Goal: Complete application form: Complete application form

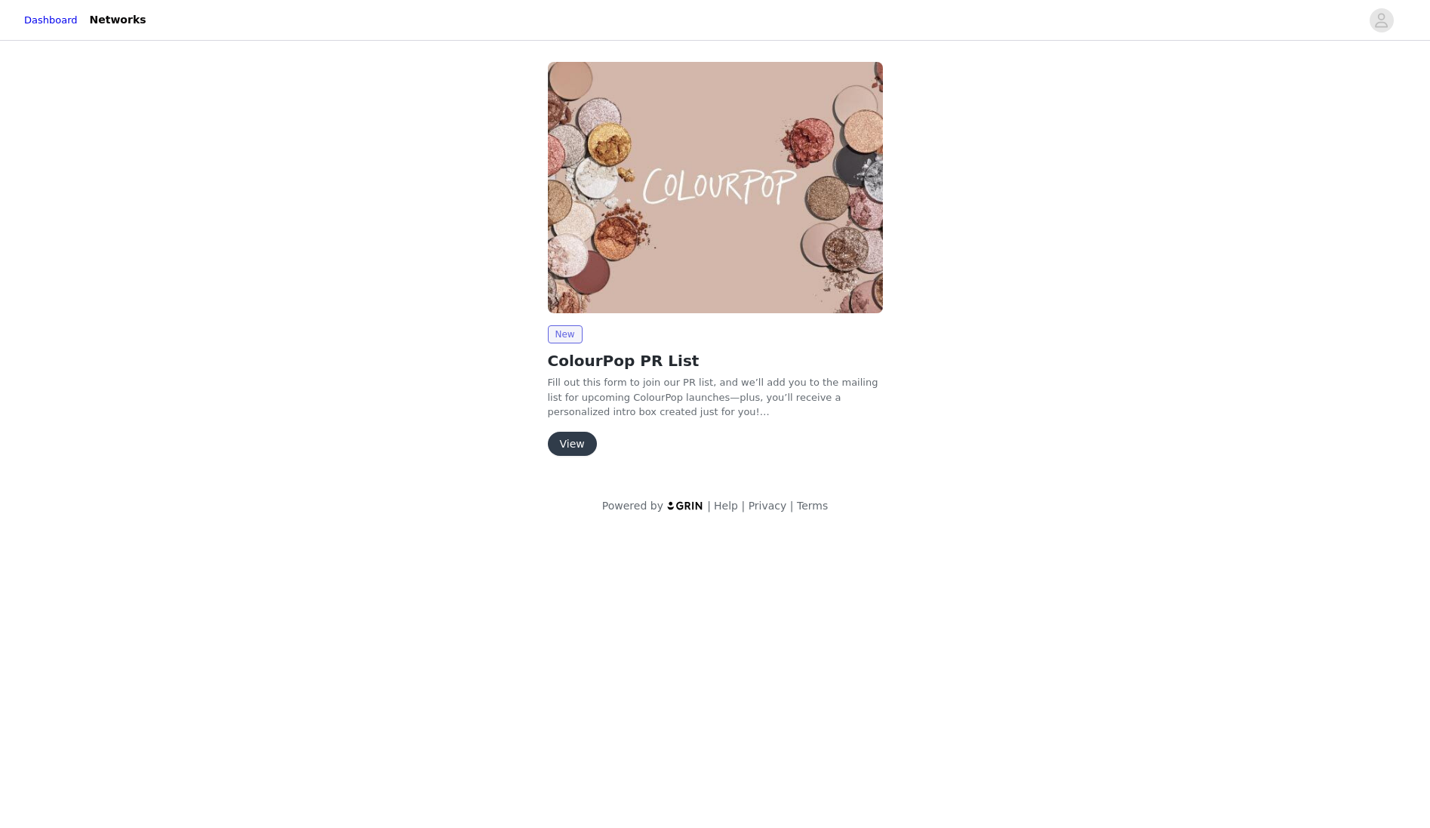
click at [573, 444] on button "View" at bounding box center [572, 443] width 49 height 24
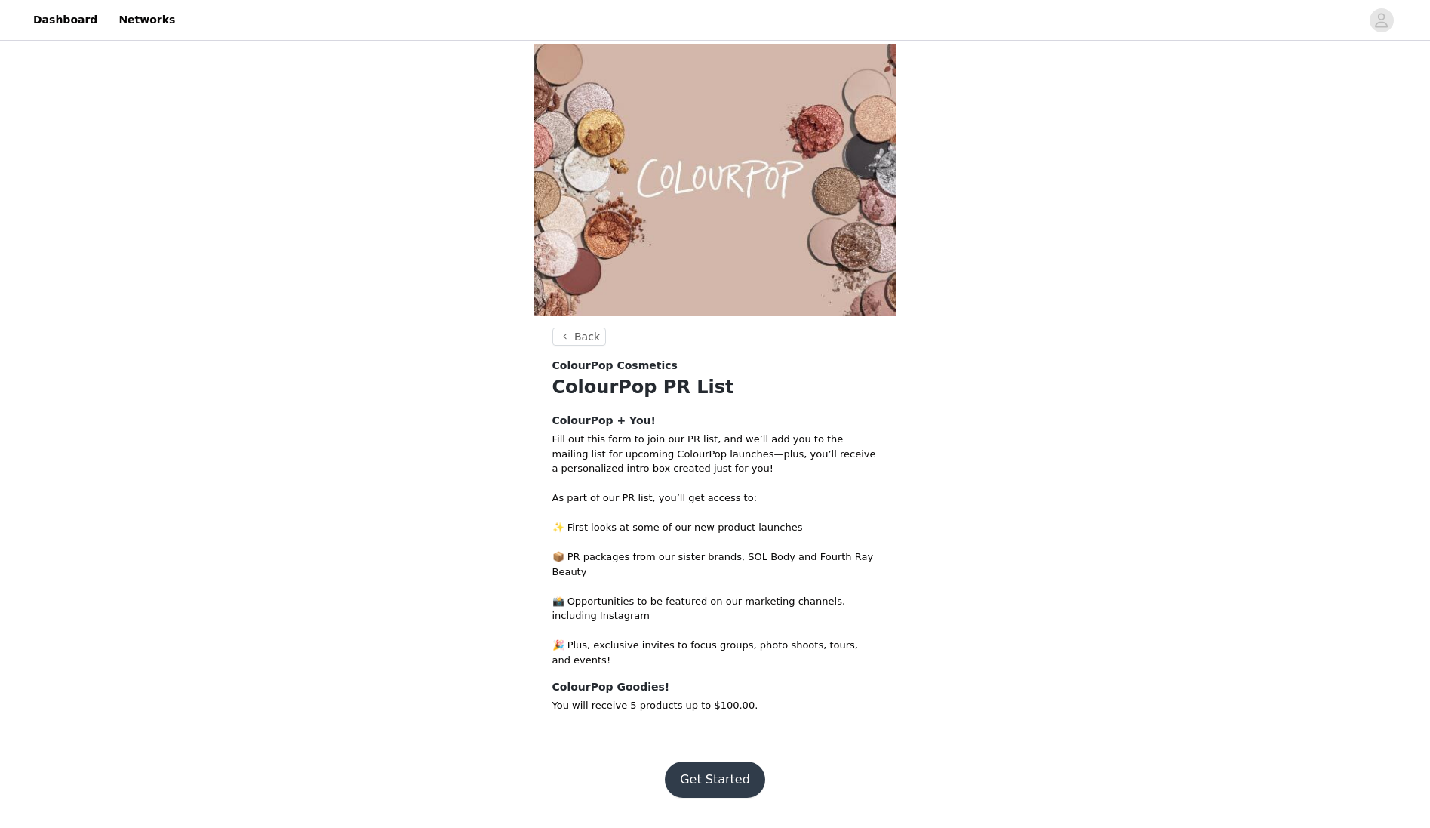
click at [708, 776] on button "Get Started" at bounding box center [715, 779] width 100 height 36
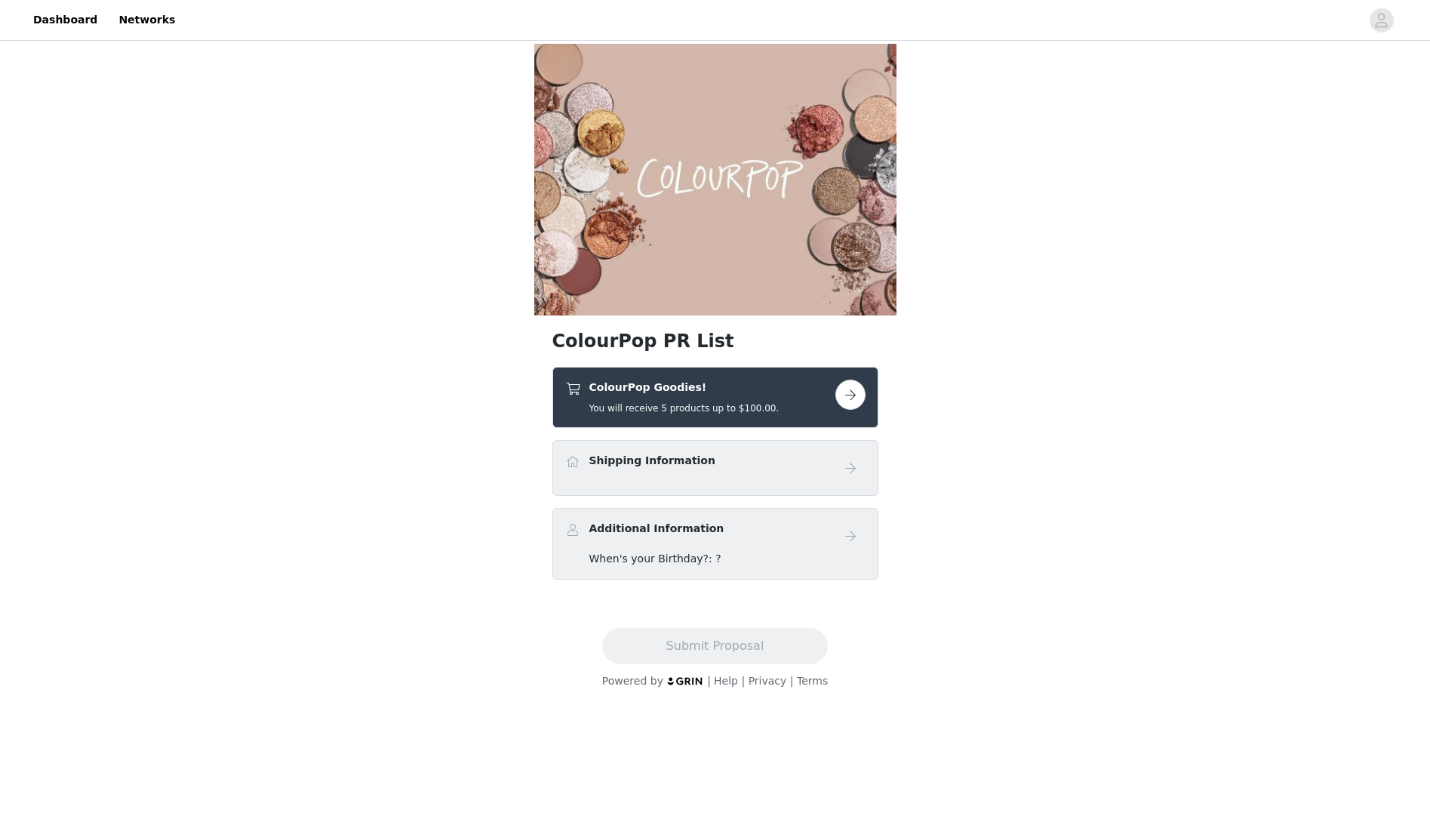
click at [849, 392] on button "button" at bounding box center [850, 394] width 30 height 30
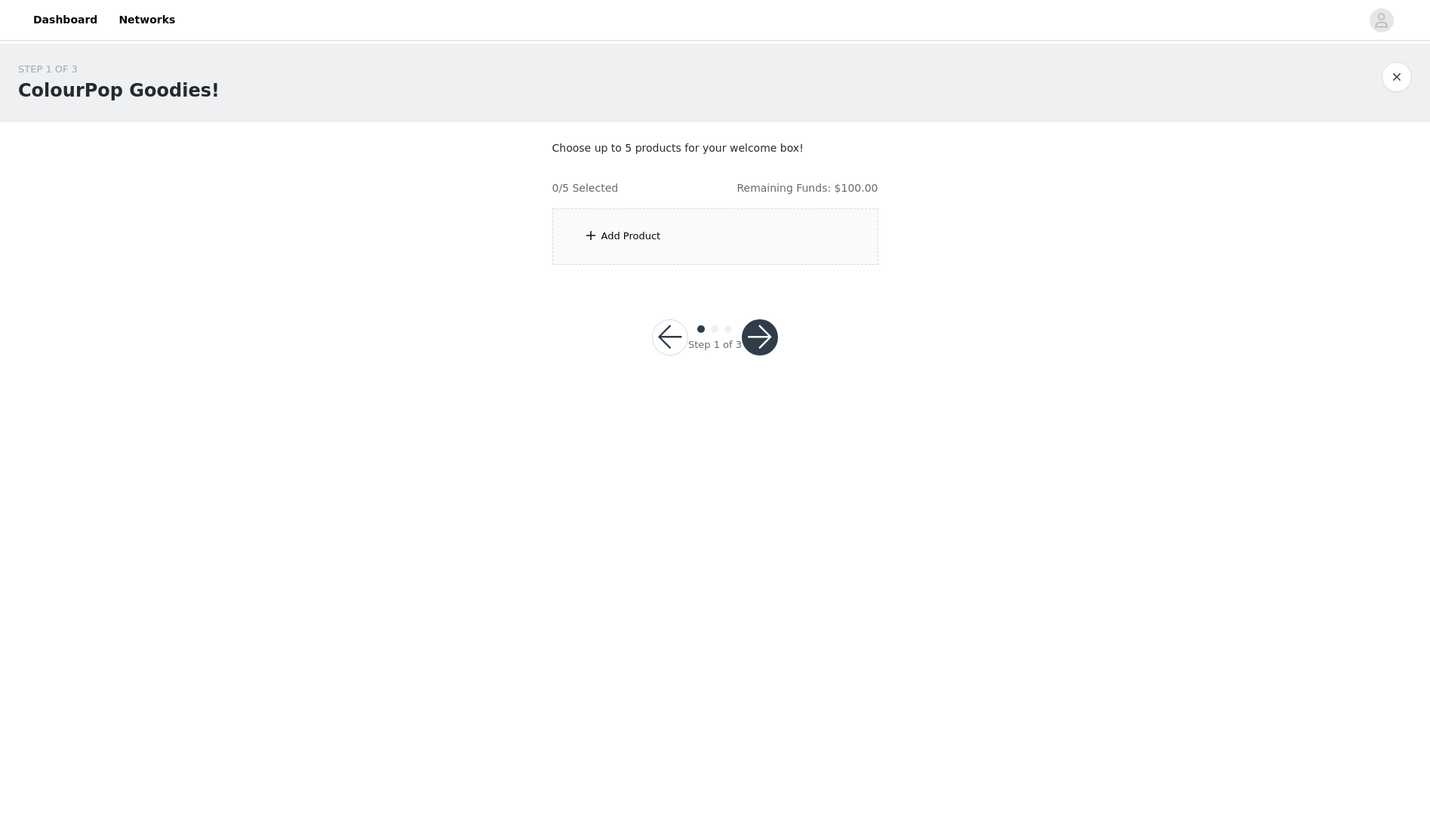
click at [645, 237] on div "Add Product" at bounding box center [631, 236] width 60 height 15
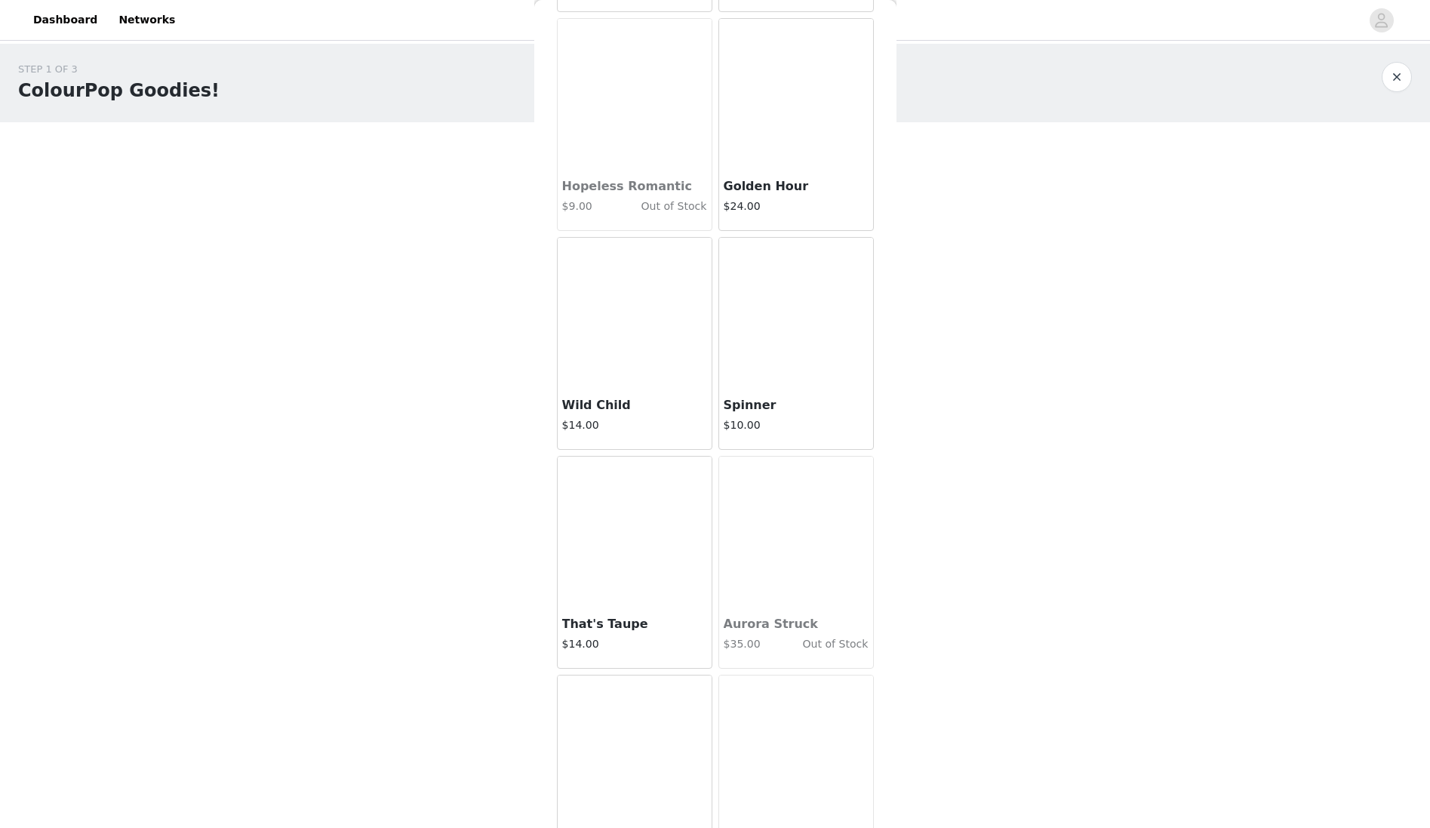
scroll to position [6442, 0]
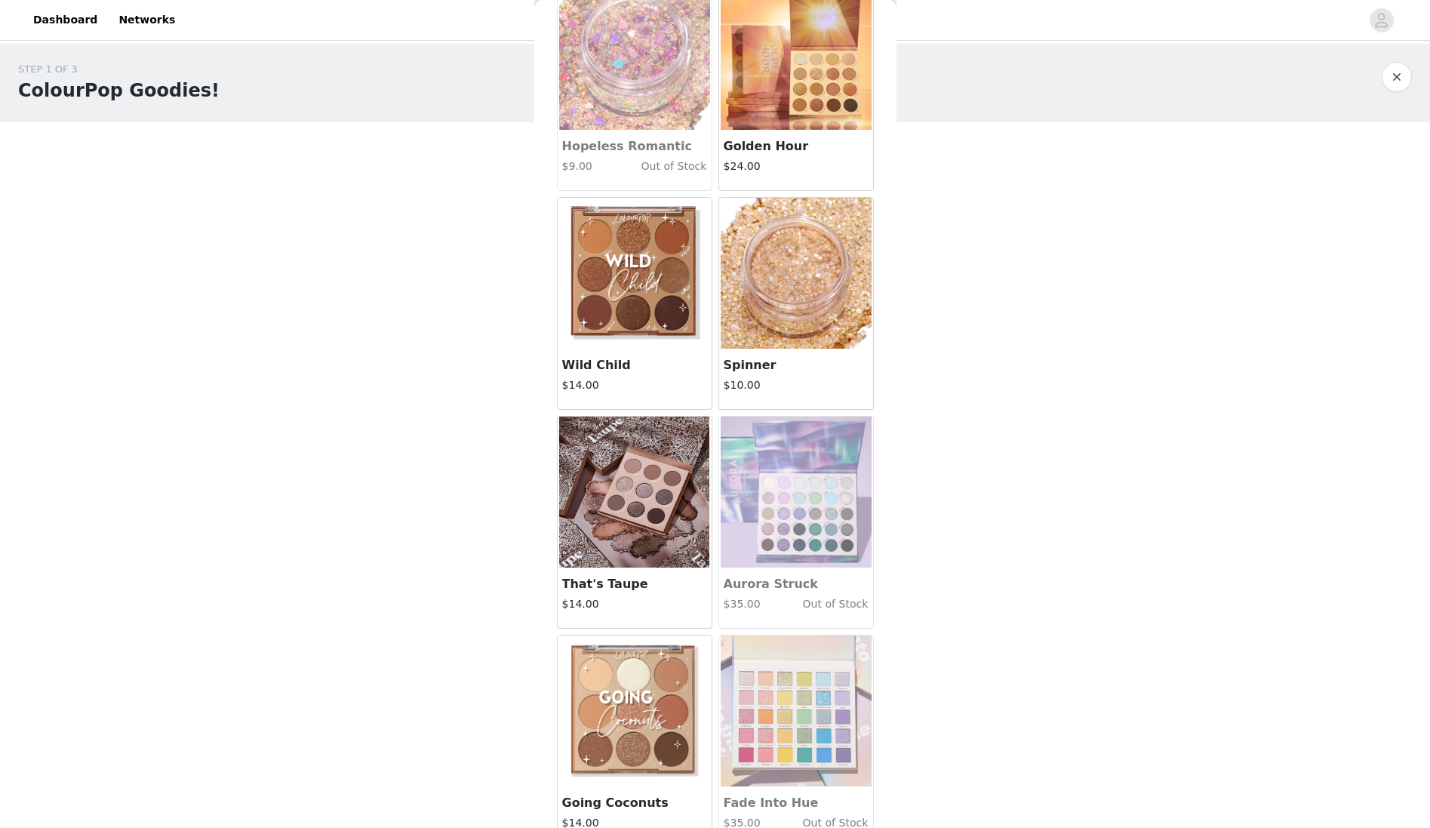
click at [691, 557] on img at bounding box center [634, 491] width 151 height 151
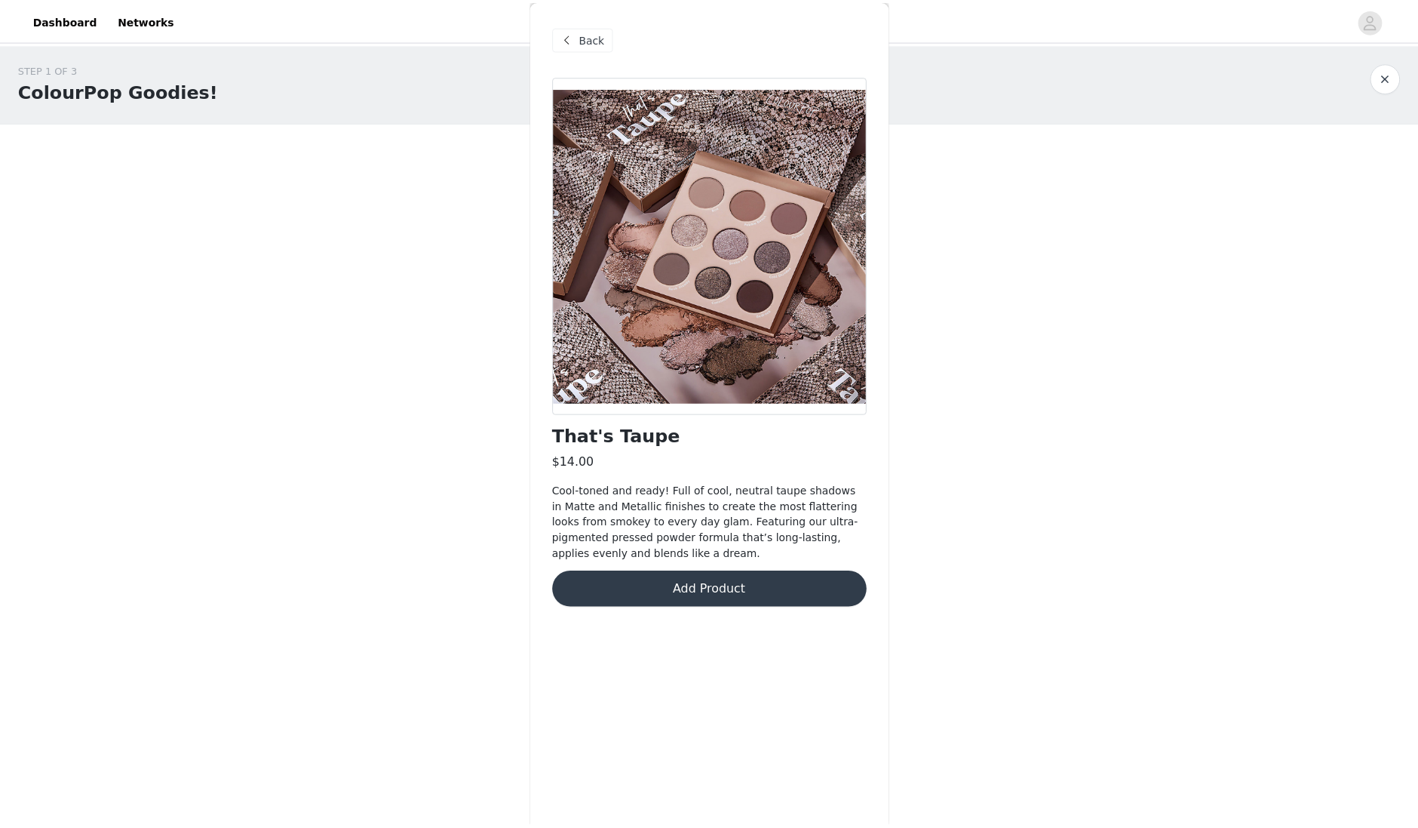
scroll to position [0, 0]
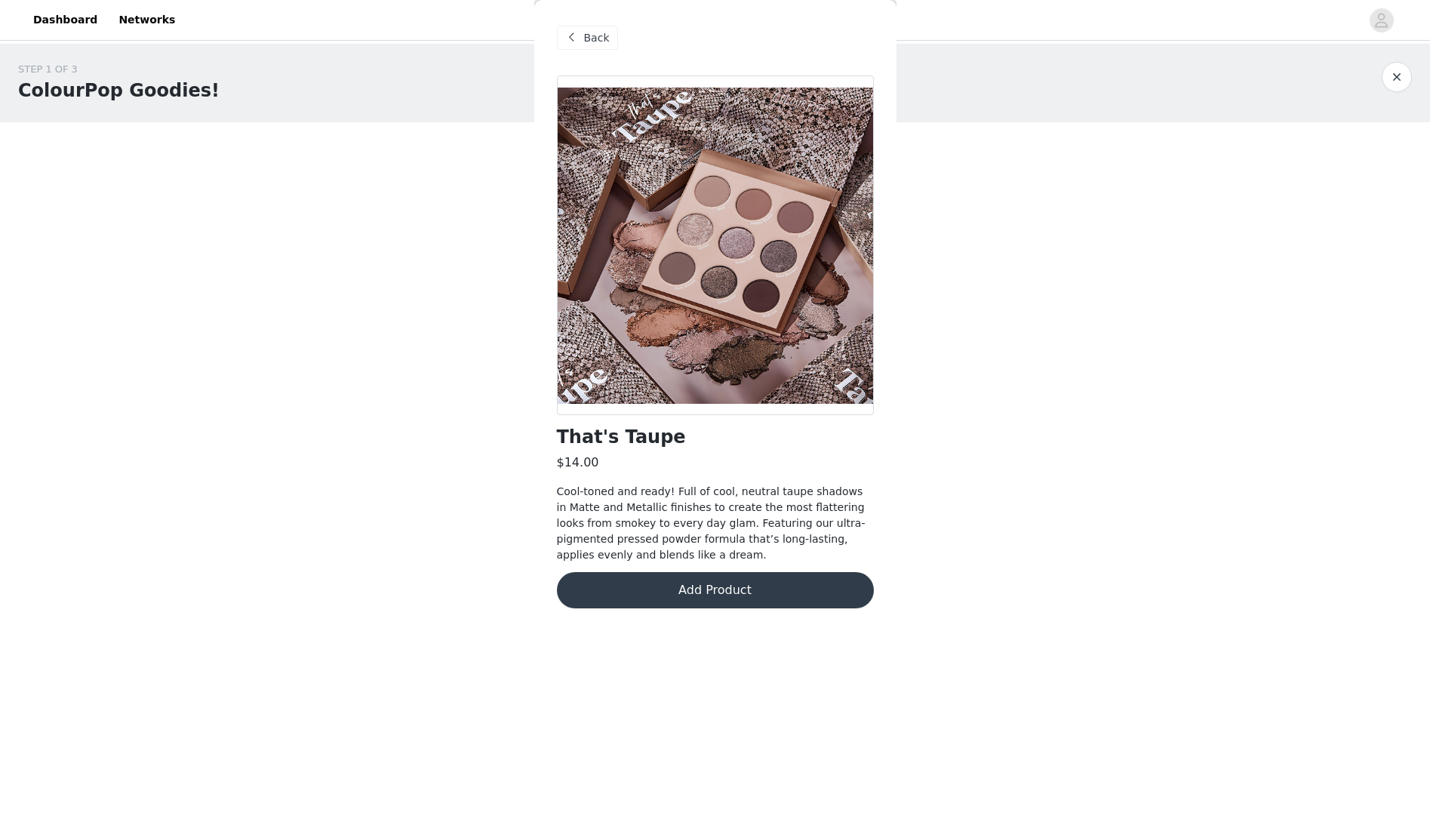
click at [713, 591] on button "Add Product" at bounding box center [715, 590] width 317 height 36
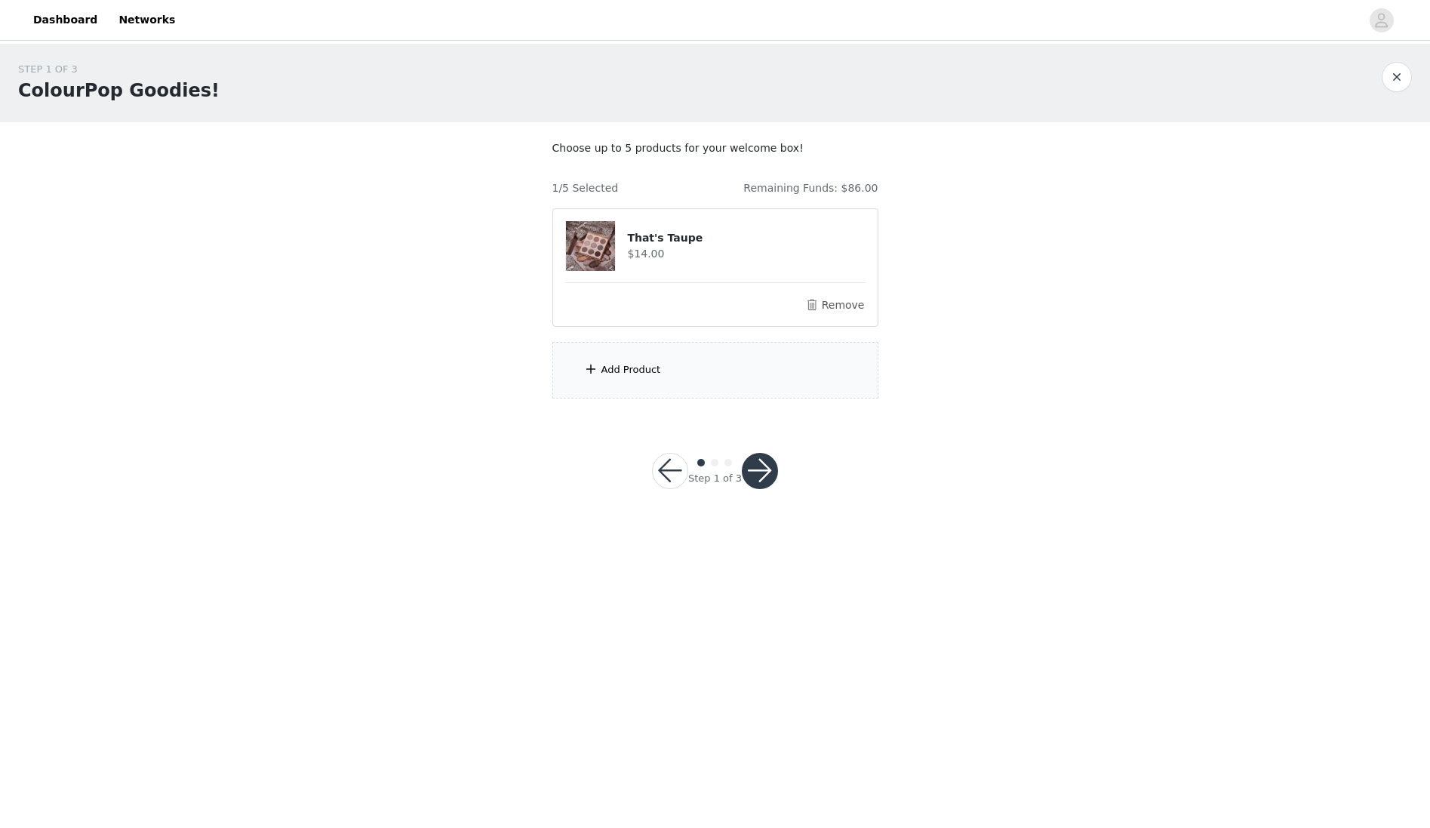
click at [762, 468] on button "button" at bounding box center [760, 471] width 36 height 36
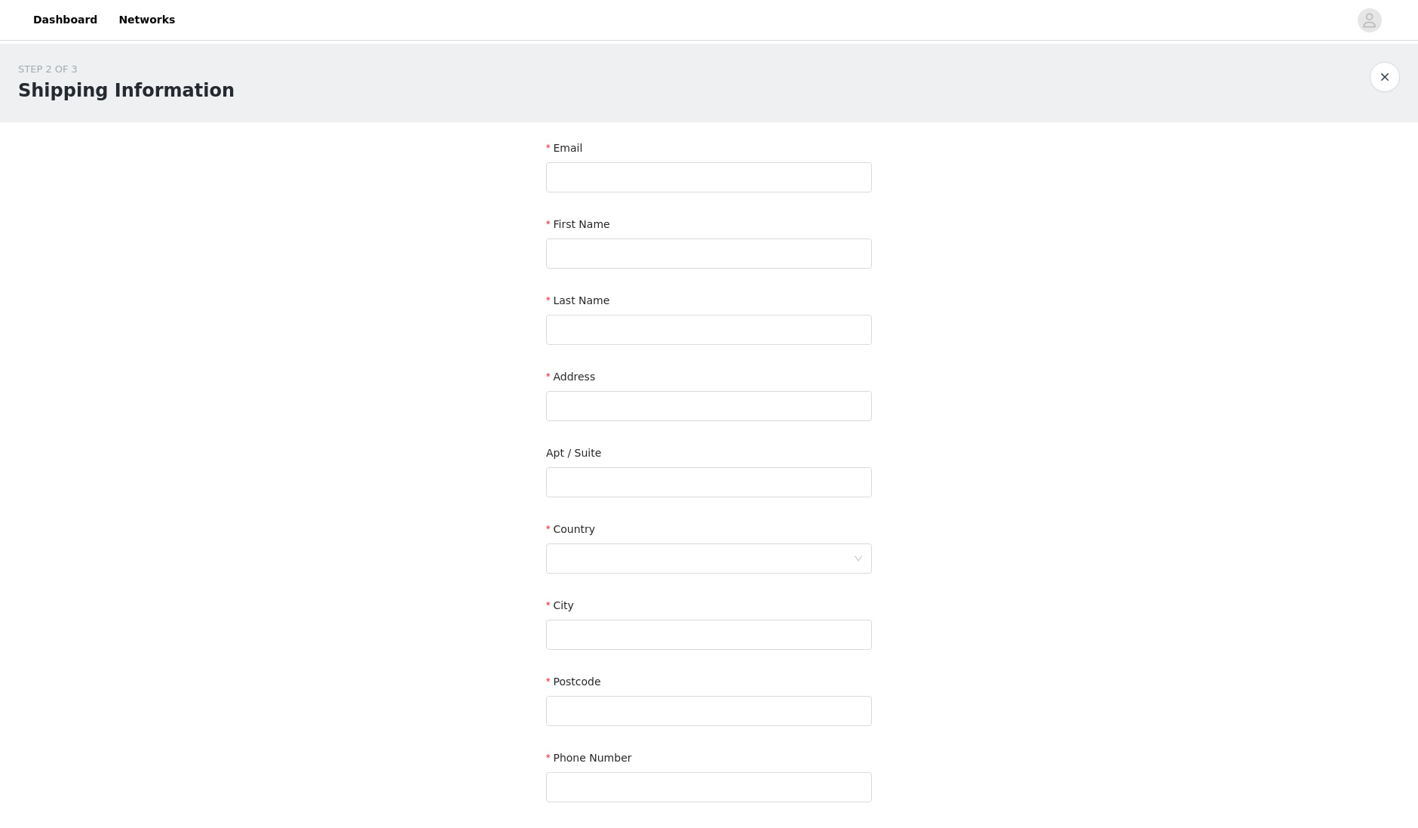
scroll to position [124, 0]
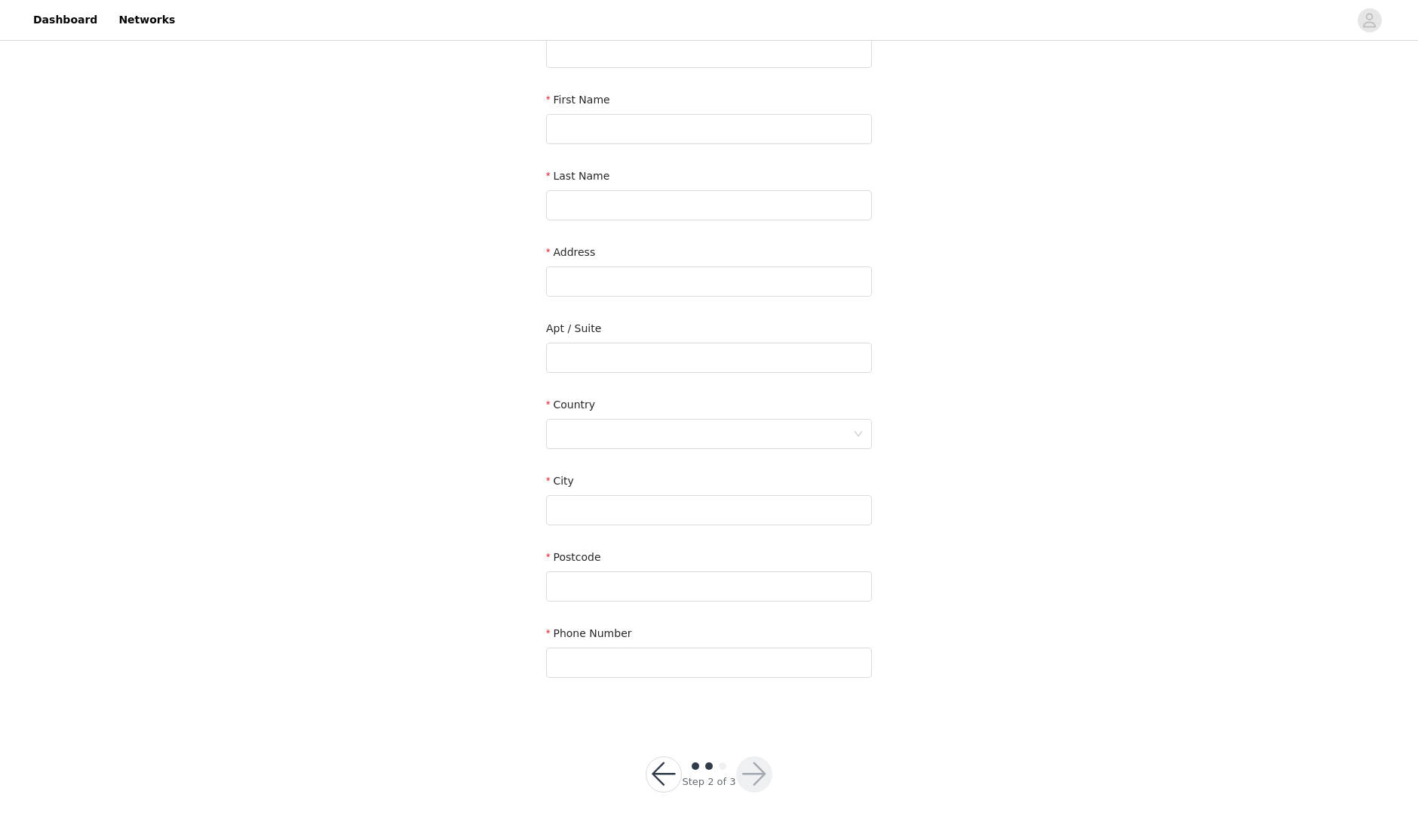
click at [669, 769] on button "button" at bounding box center [664, 774] width 36 height 36
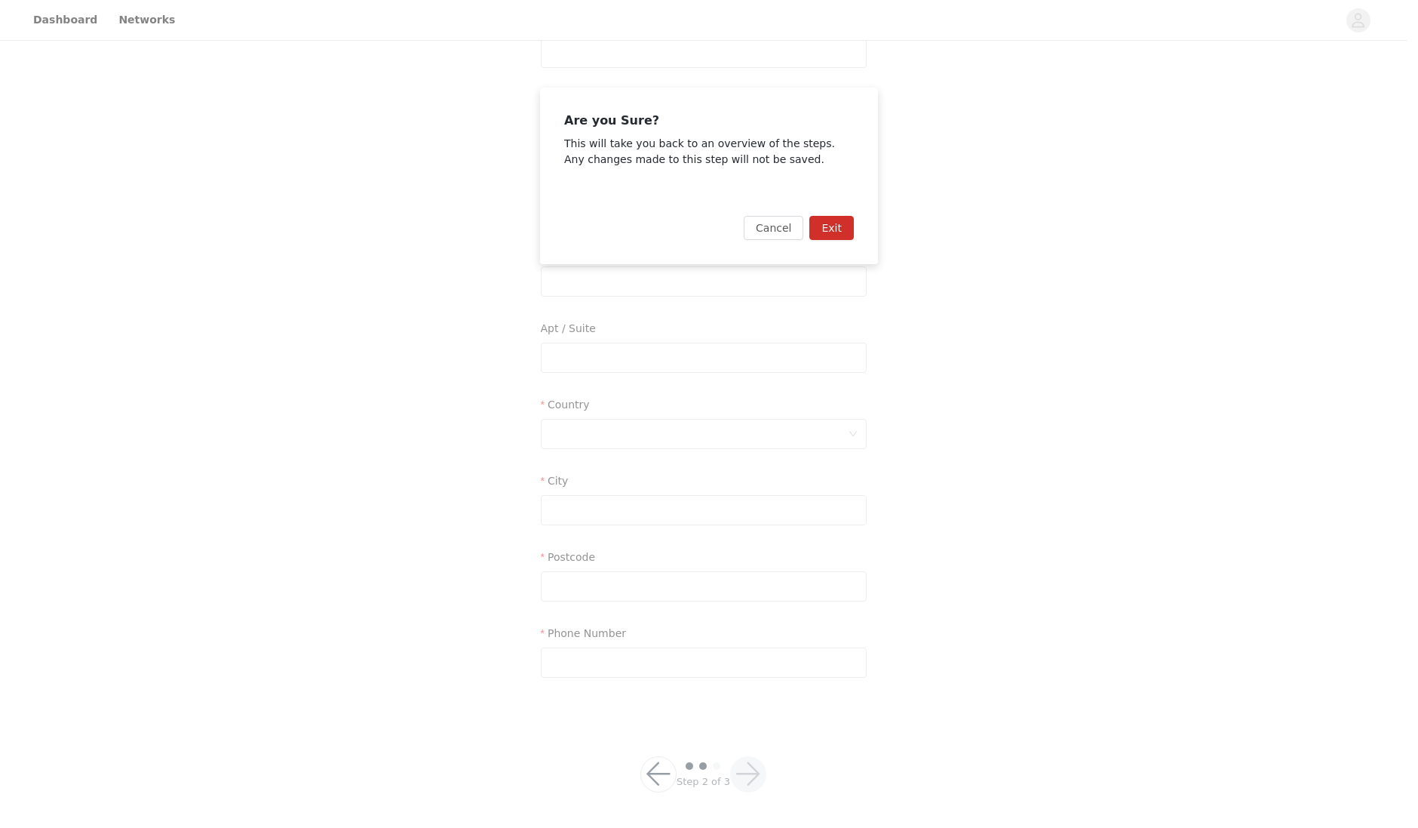
click at [831, 228] on button "Exit" at bounding box center [831, 228] width 45 height 24
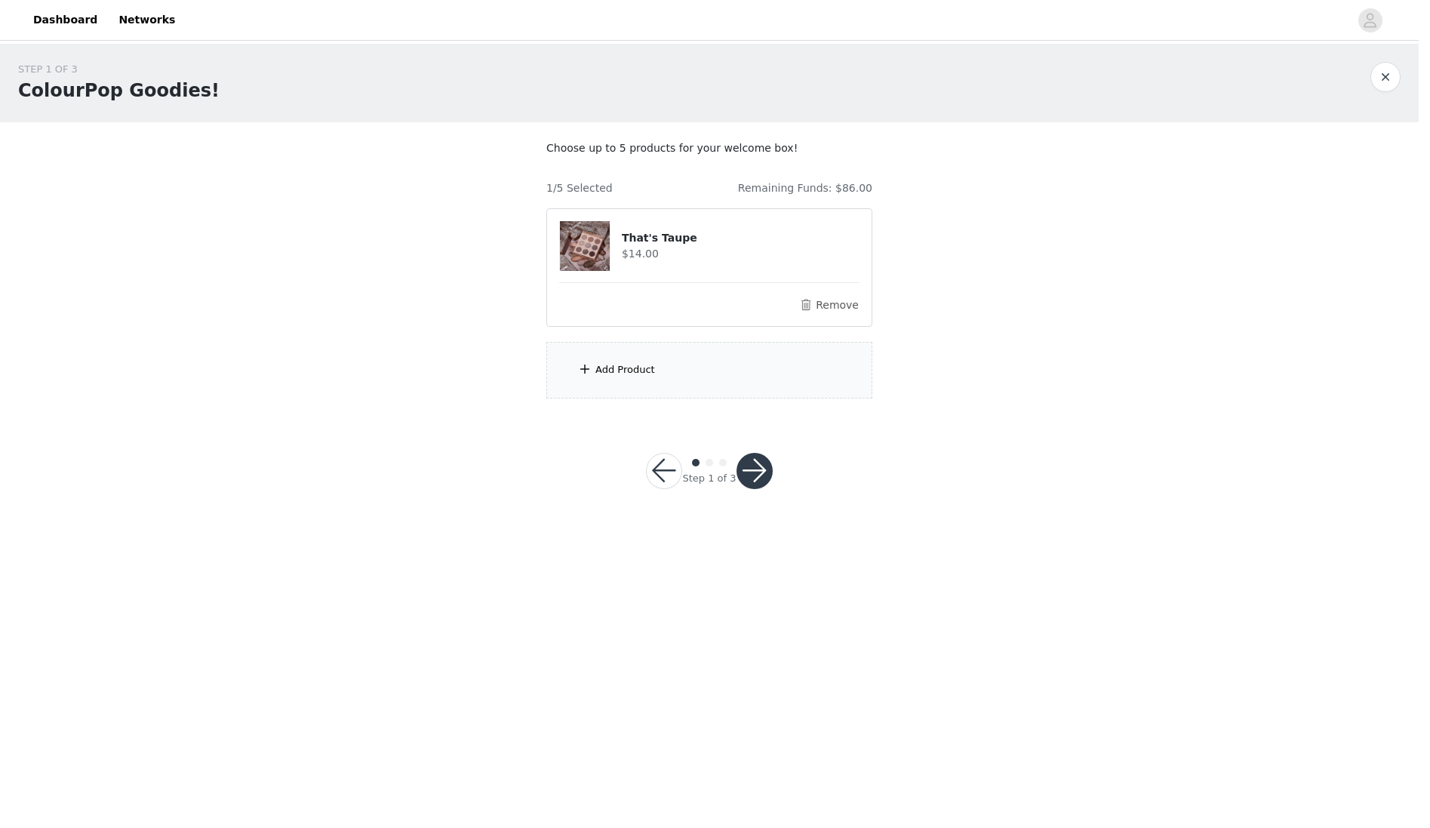
click at [628, 369] on div "Add Product" at bounding box center [625, 369] width 60 height 15
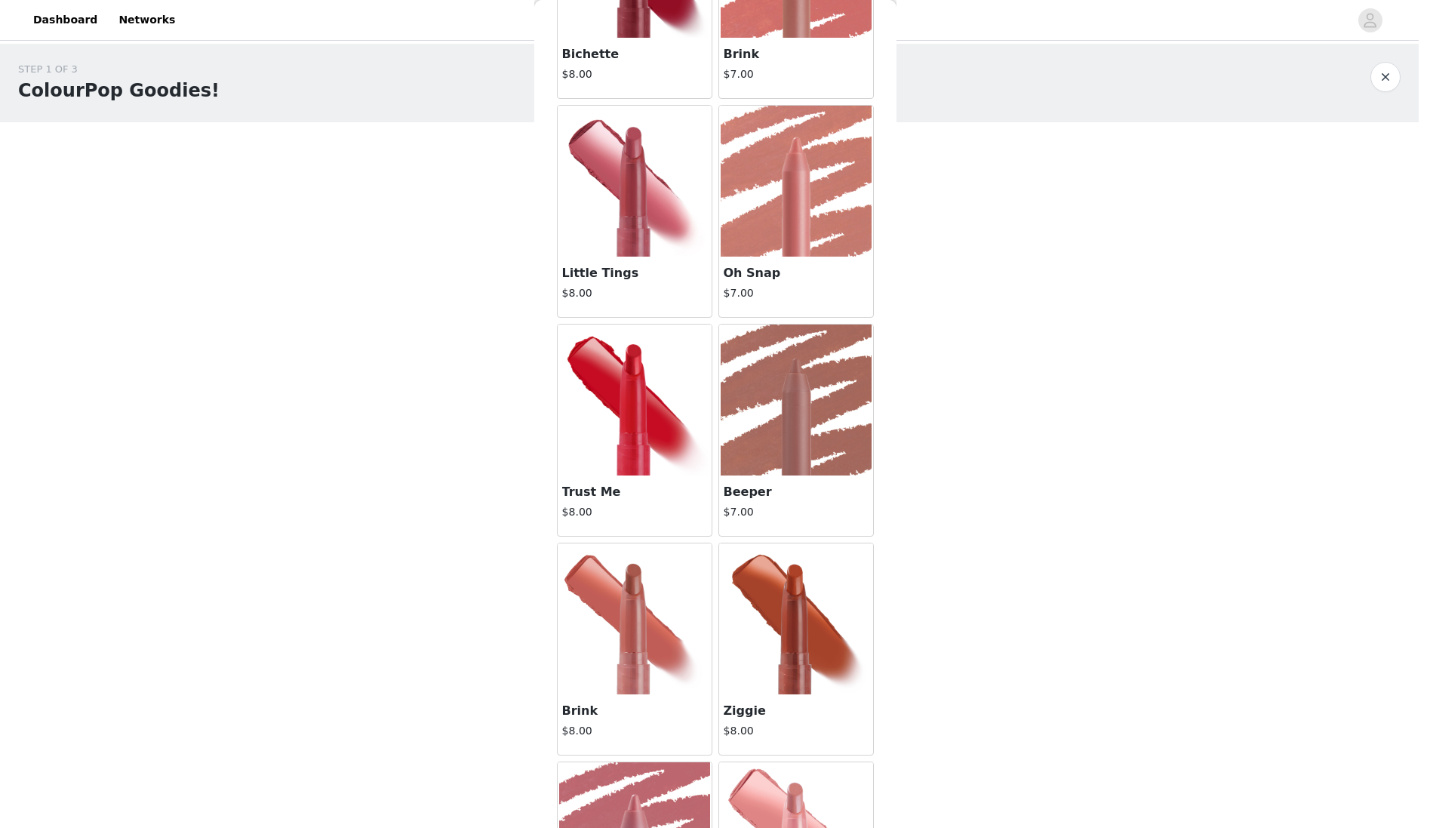
scroll to position [10035, 0]
click at [751, 462] on img at bounding box center [795, 399] width 151 height 151
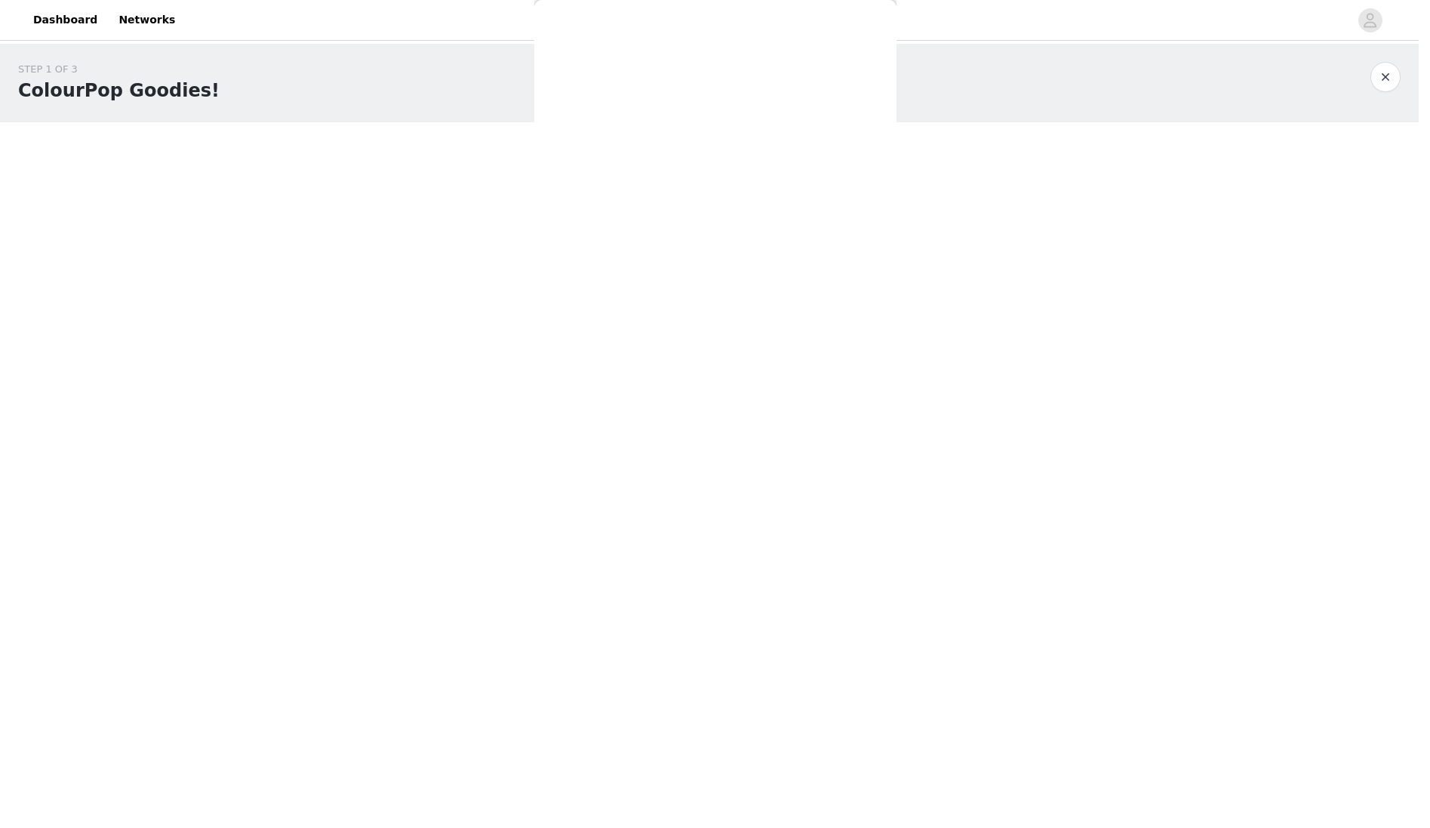
scroll to position [0, 0]
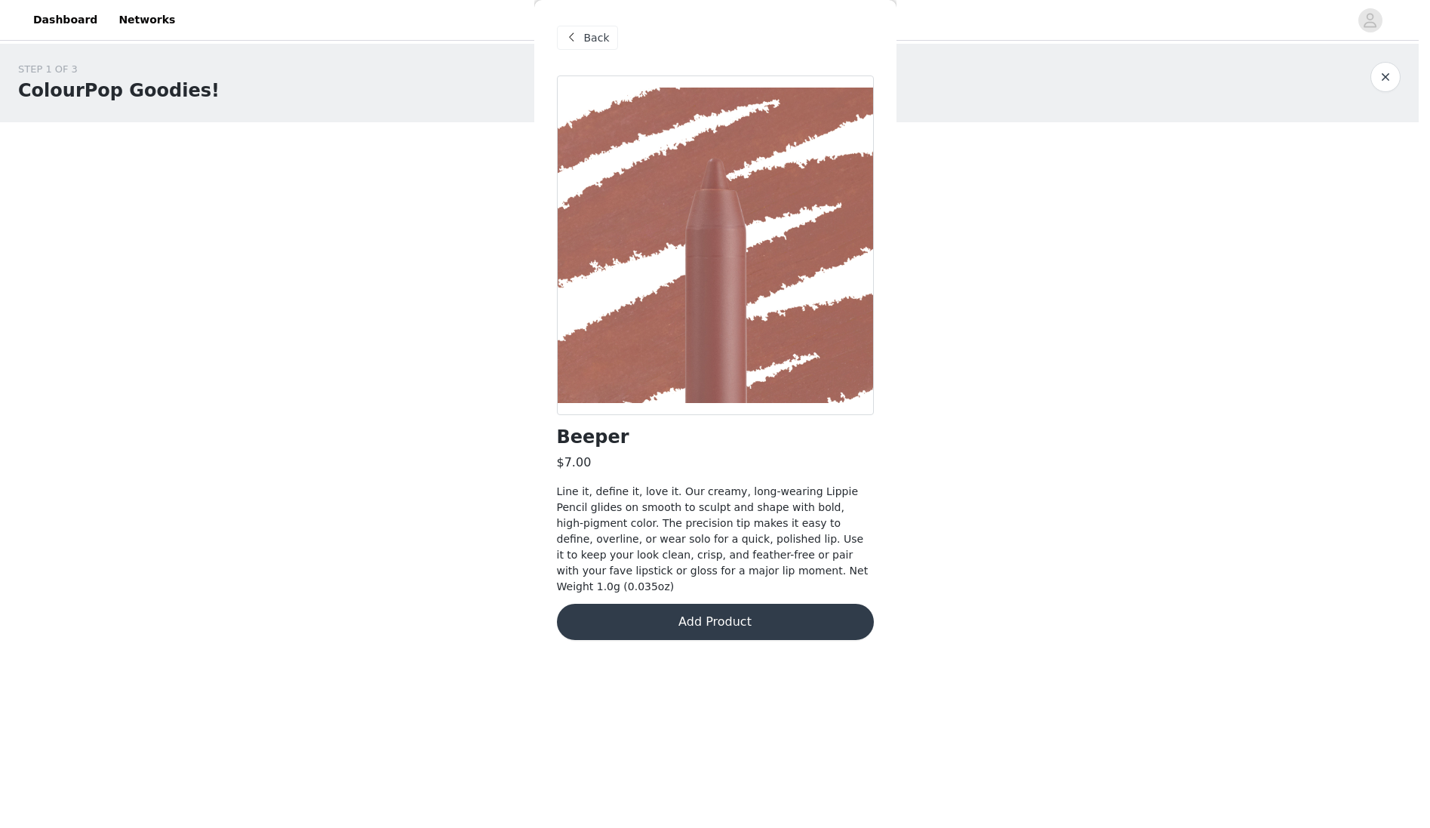
click at [723, 607] on button "Add Product" at bounding box center [715, 621] width 317 height 36
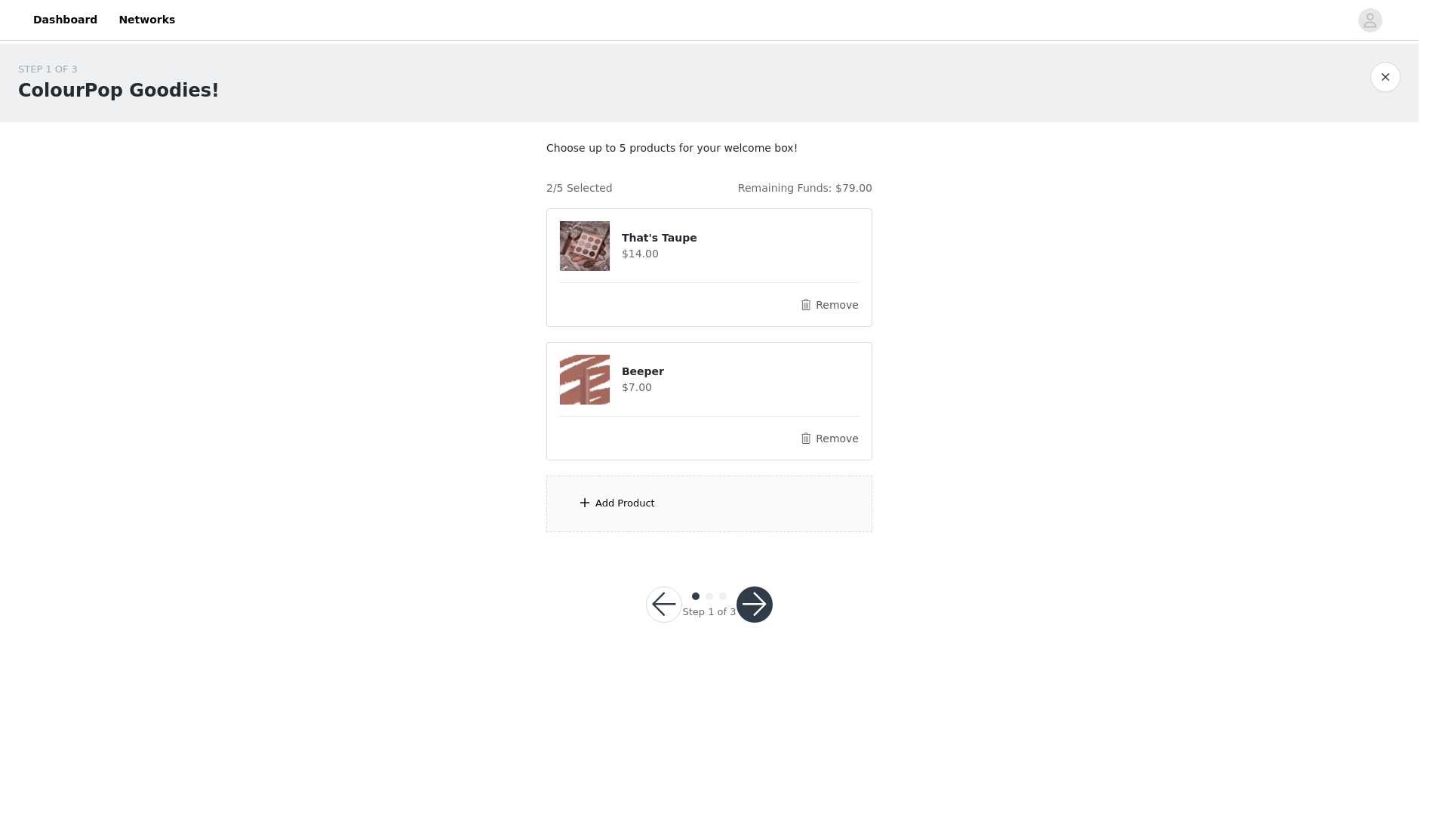
click at [685, 508] on div "Add Product" at bounding box center [709, 503] width 326 height 57
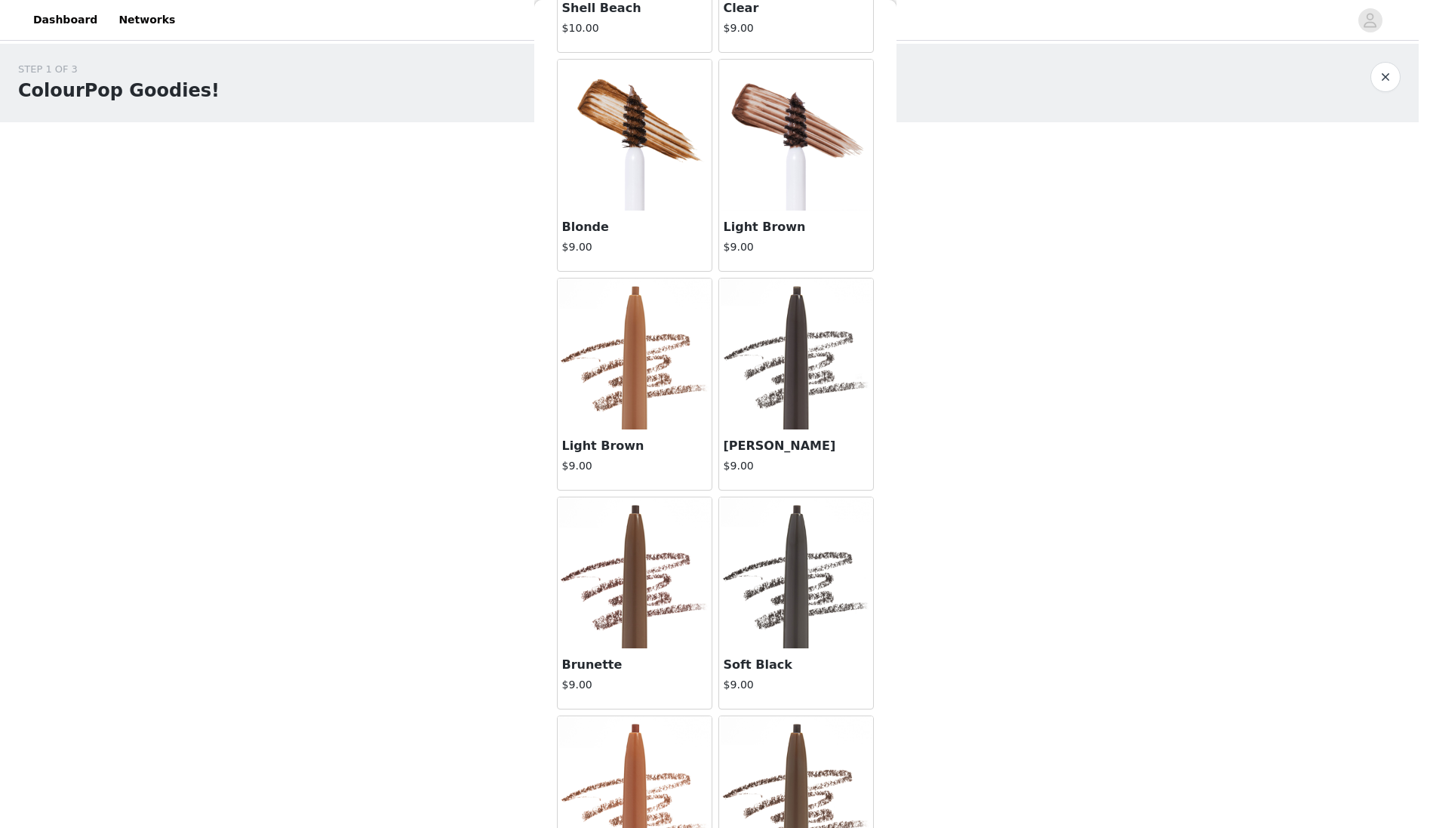
scroll to position [1767, 0]
click at [628, 578] on img at bounding box center [634, 571] width 151 height 151
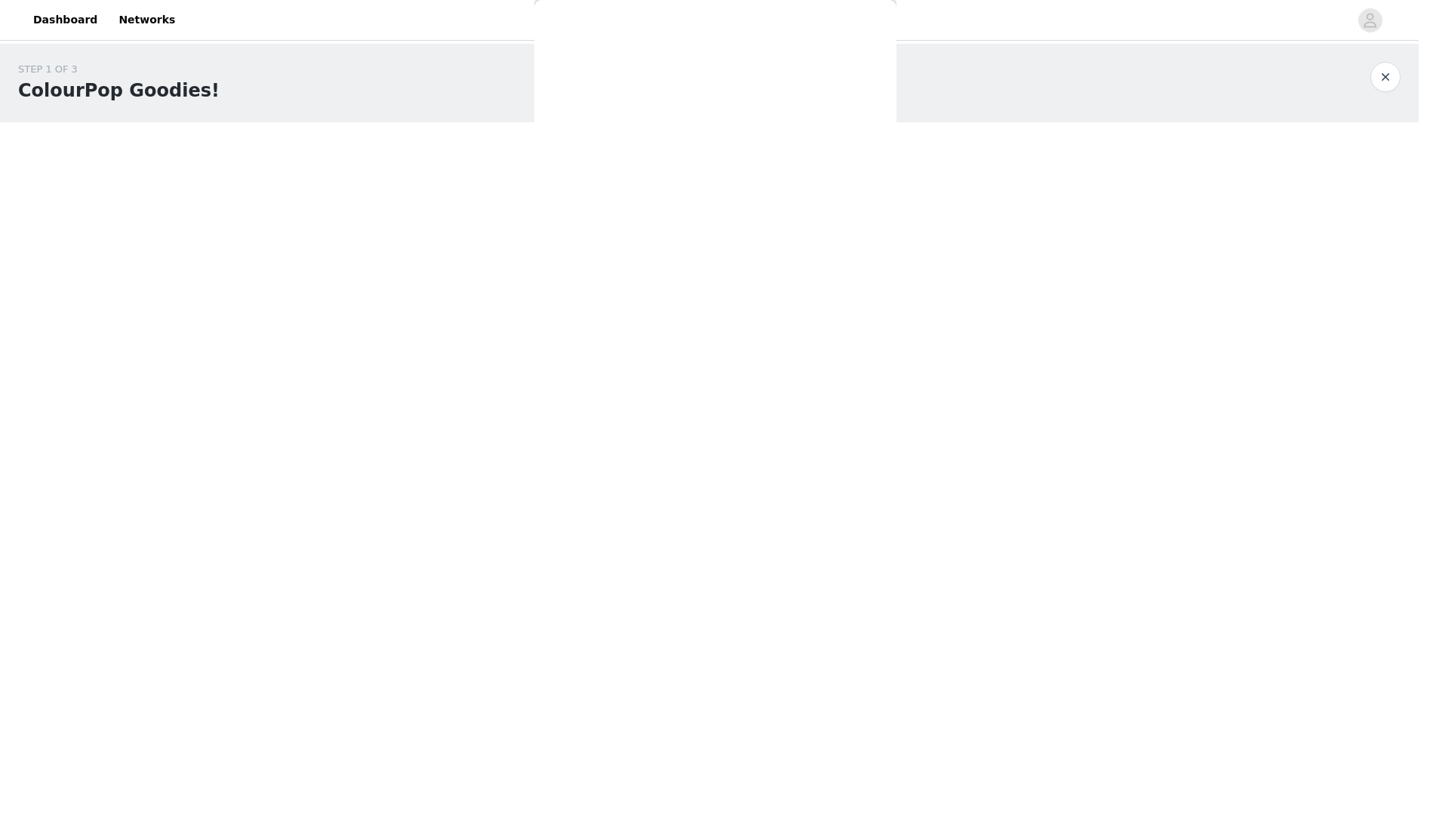
scroll to position [0, 0]
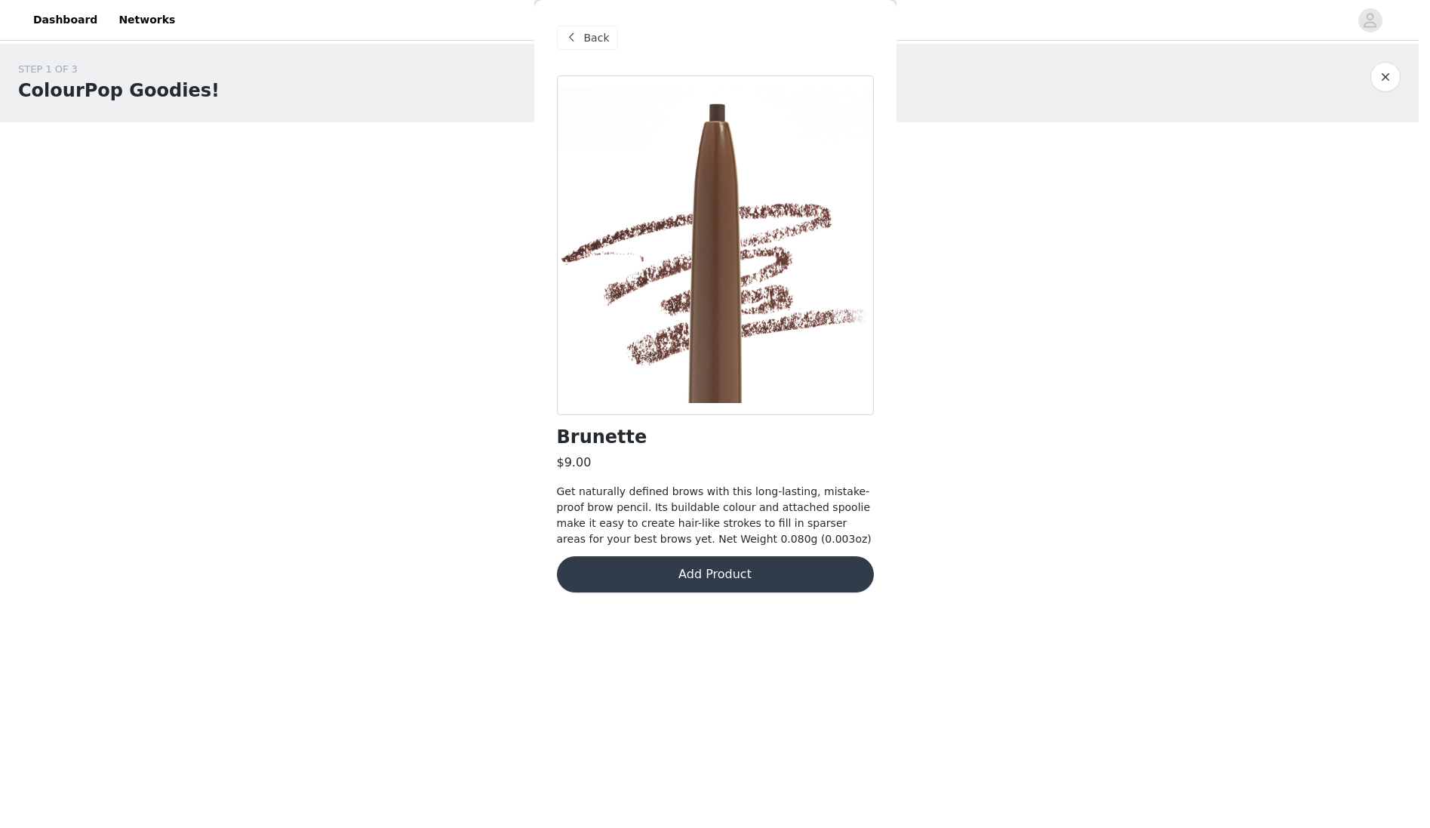
click at [588, 32] on span "Back" at bounding box center [597, 38] width 26 height 16
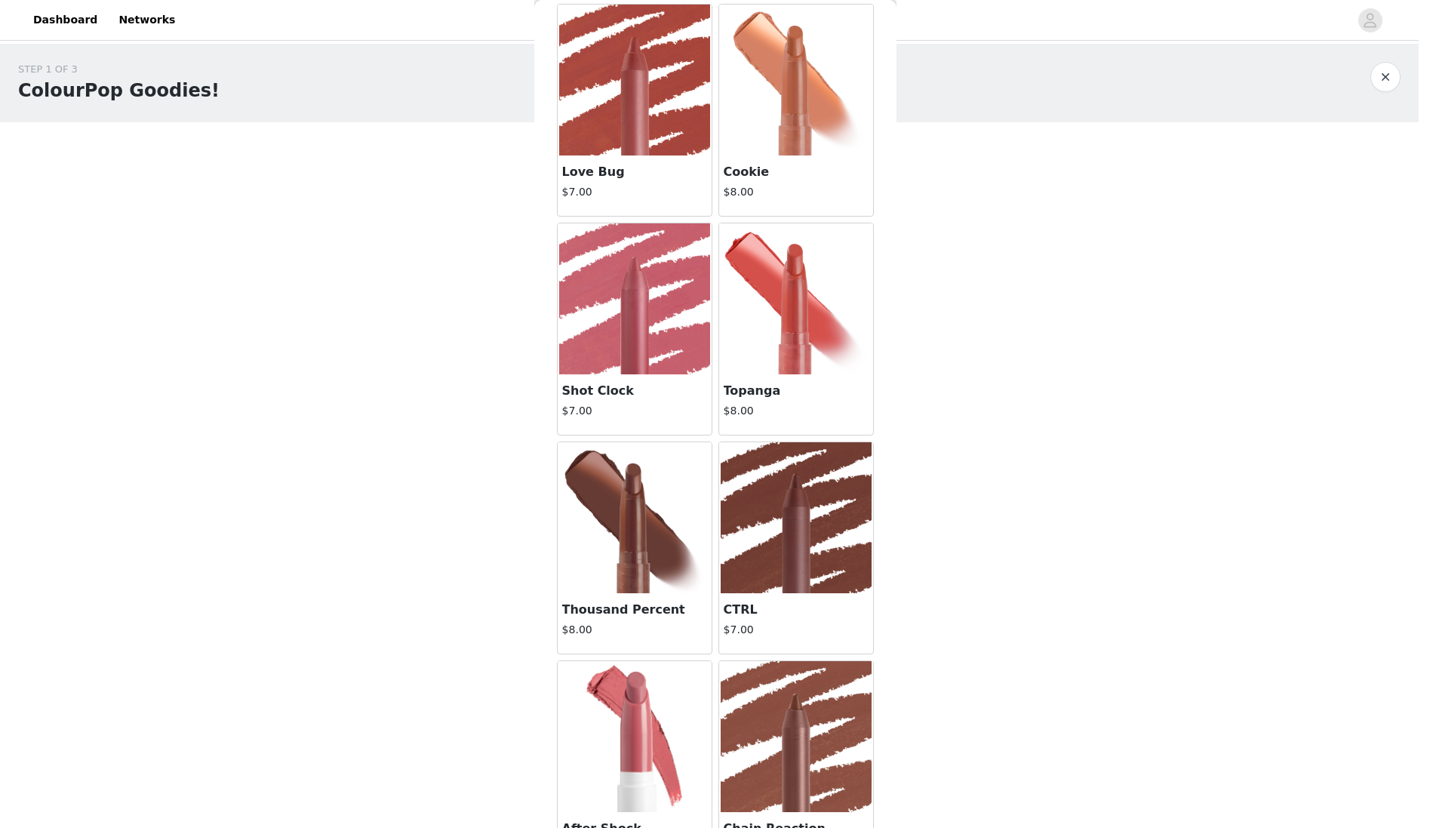
scroll to position [12187, 0]
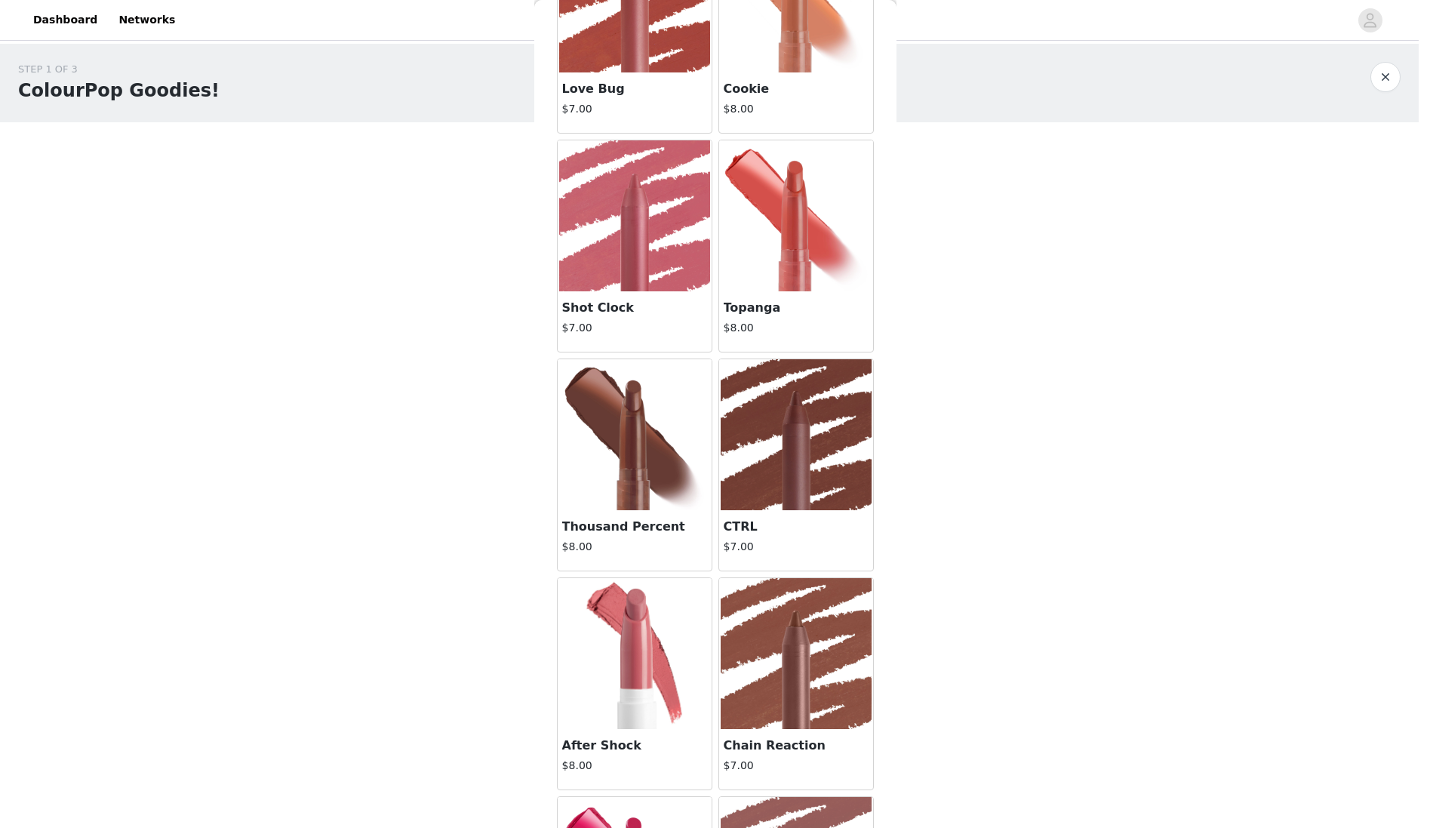
click at [797, 468] on img at bounding box center [795, 434] width 151 height 151
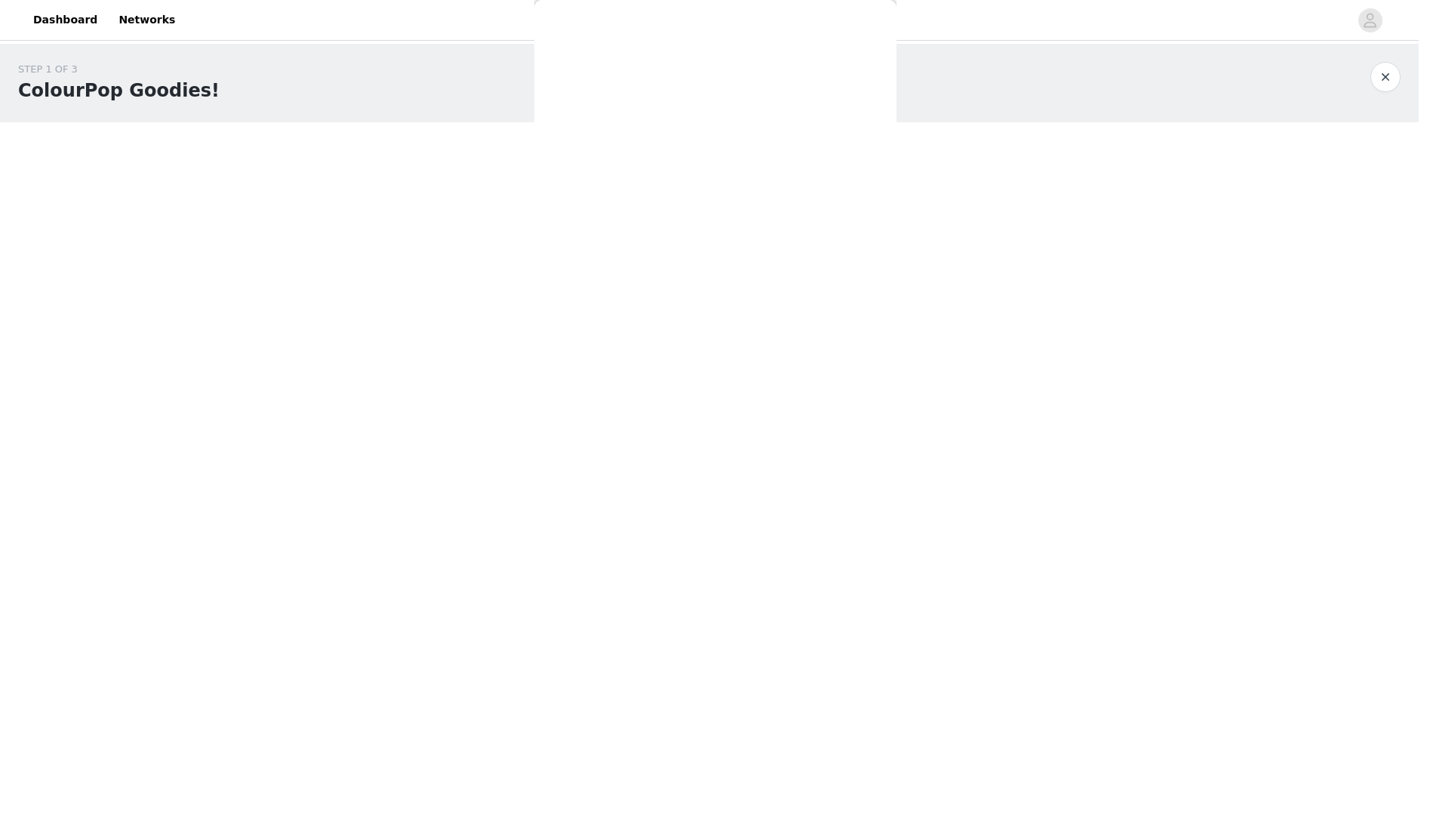
scroll to position [0, 0]
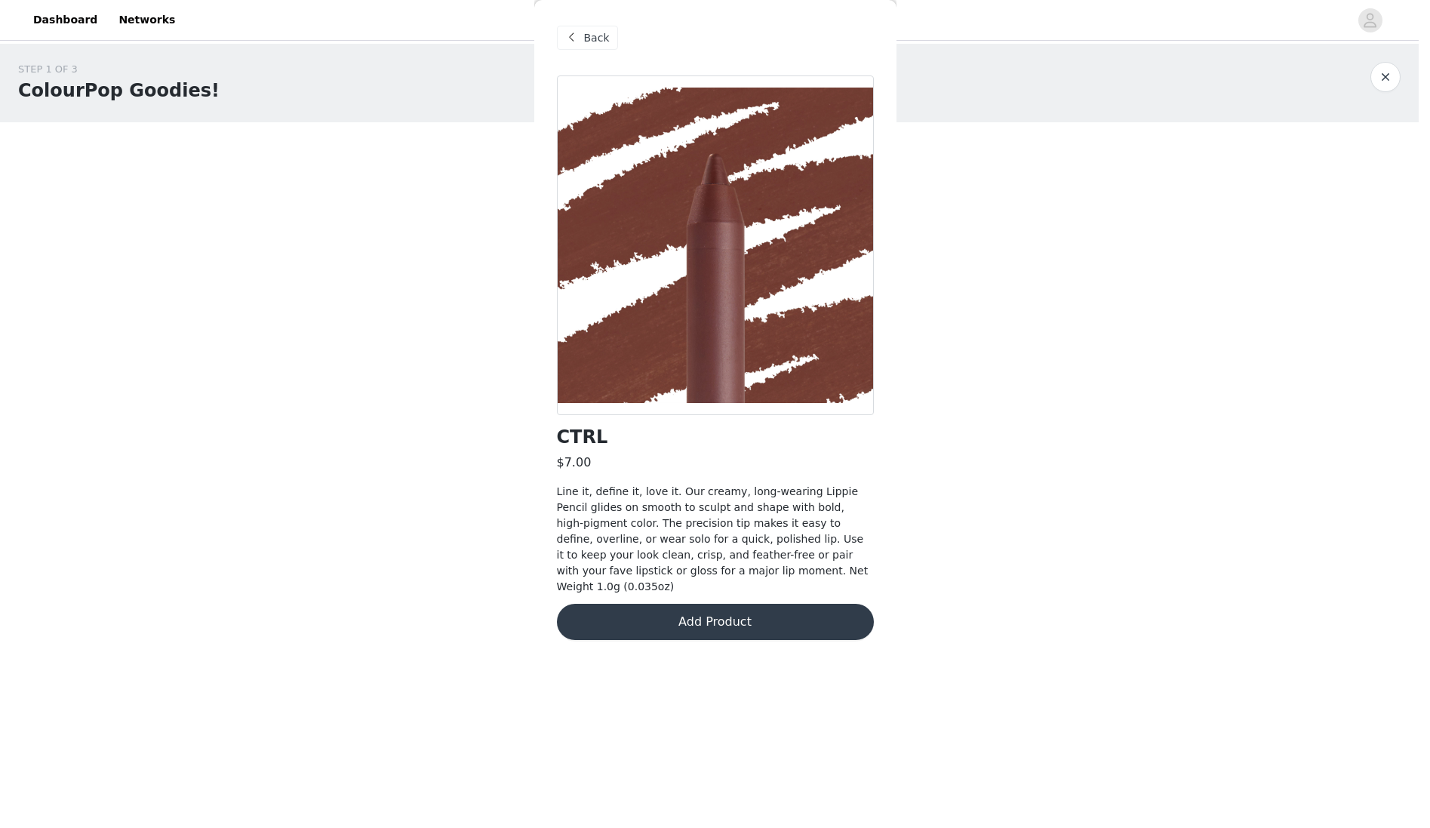
click at [710, 613] on button "Add Product" at bounding box center [715, 621] width 317 height 36
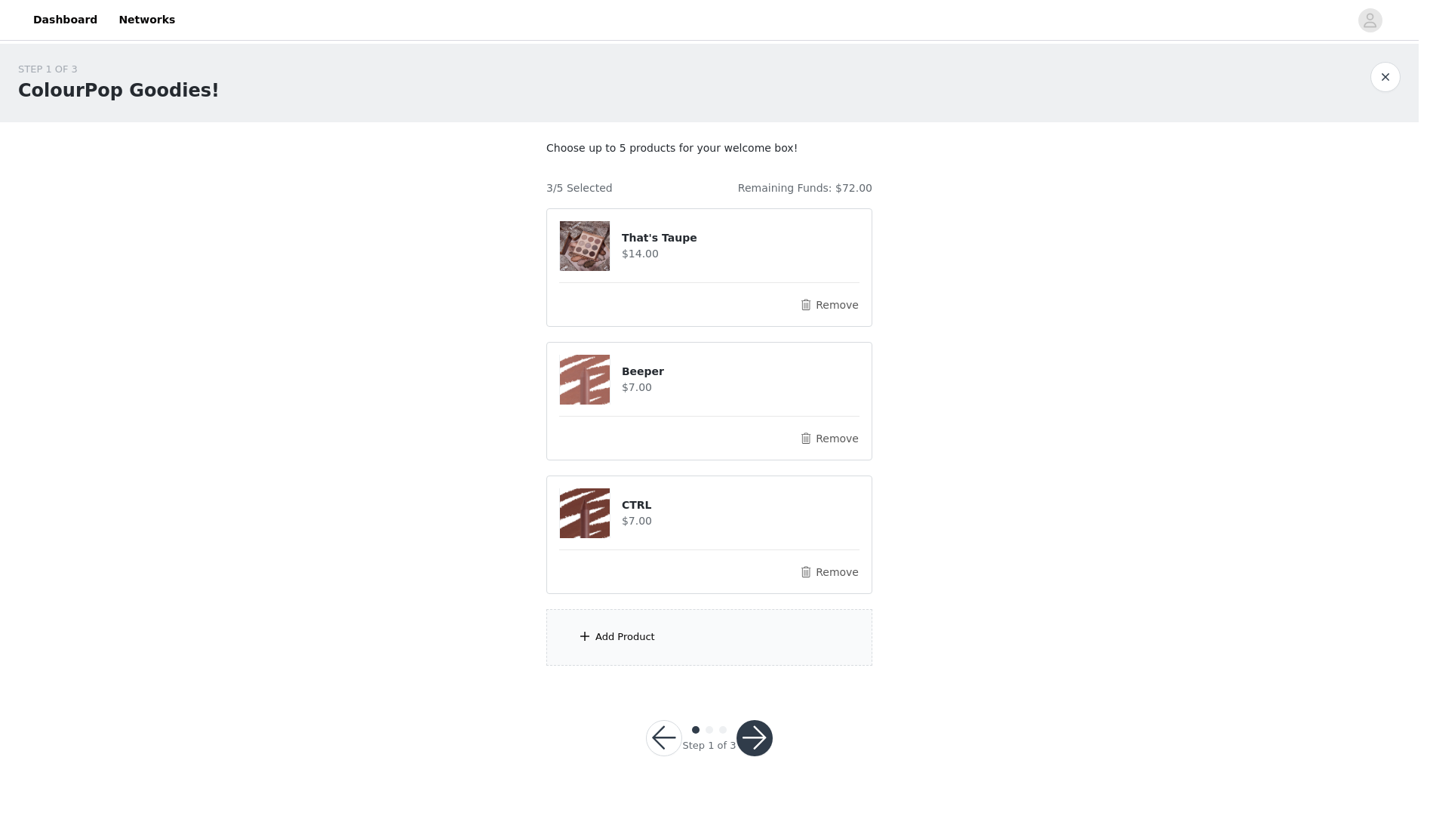
click at [709, 639] on div "Add Product" at bounding box center [709, 637] width 326 height 57
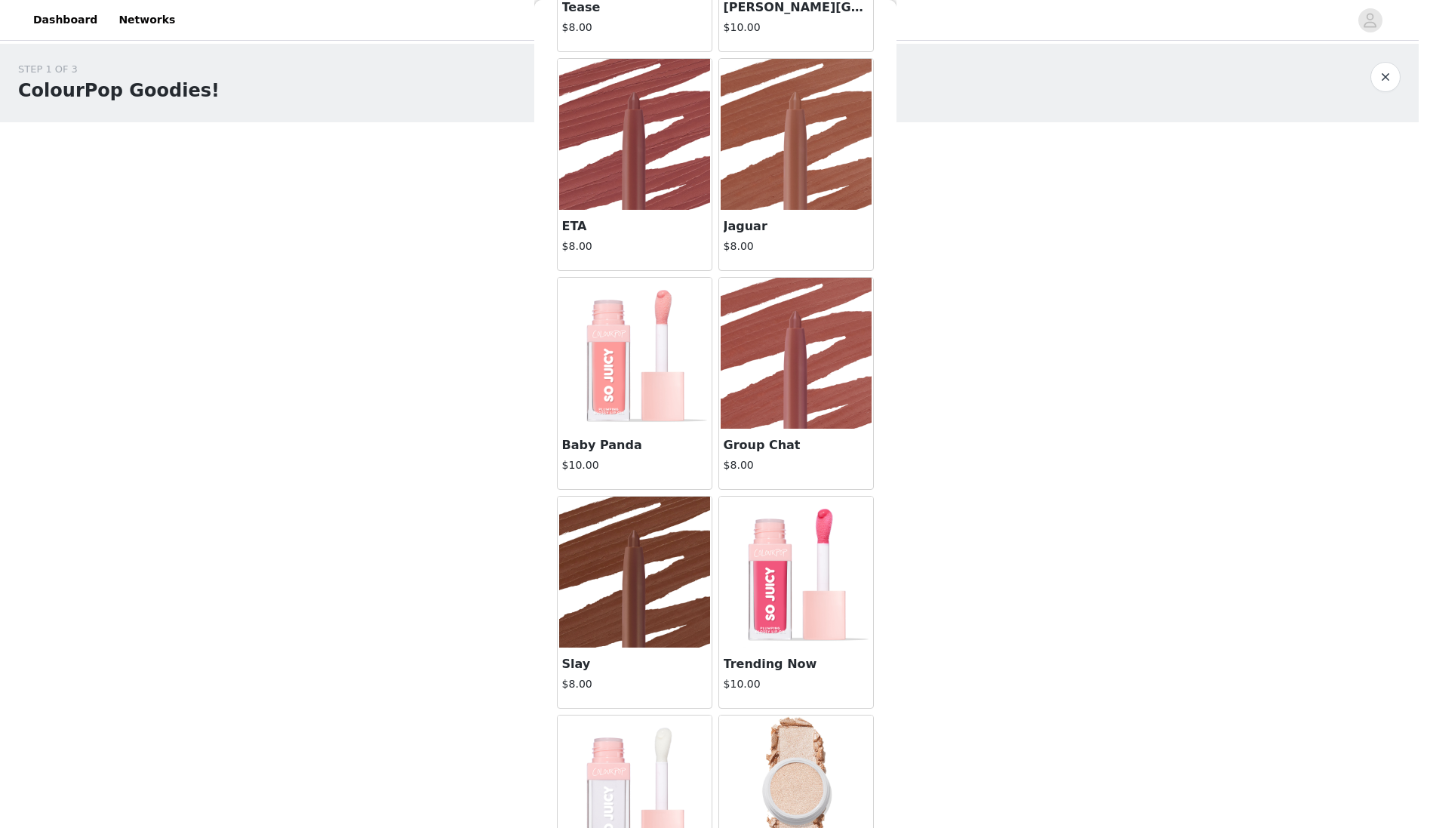
scroll to position [19936, 0]
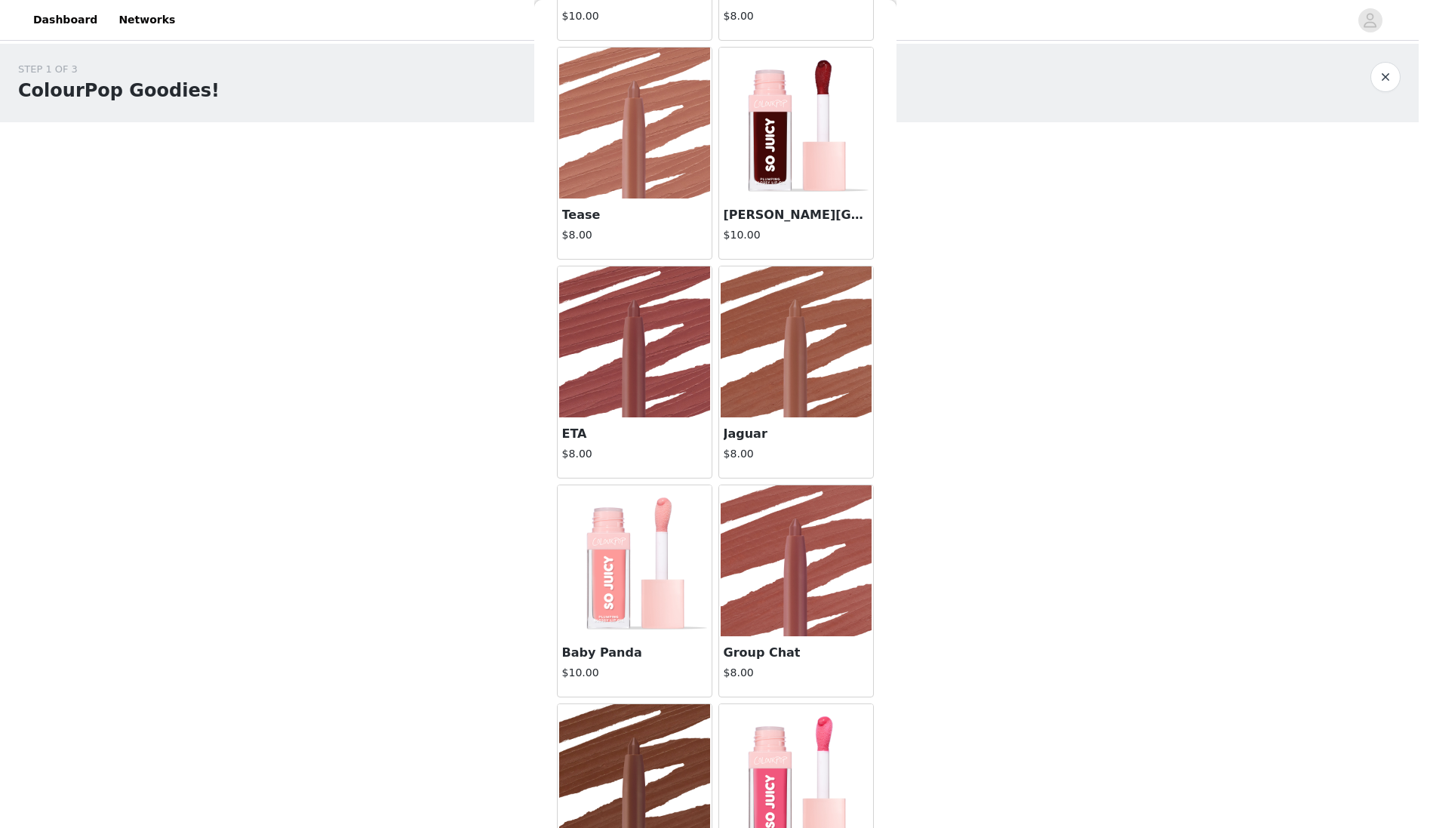
click at [781, 352] on img at bounding box center [795, 341] width 151 height 151
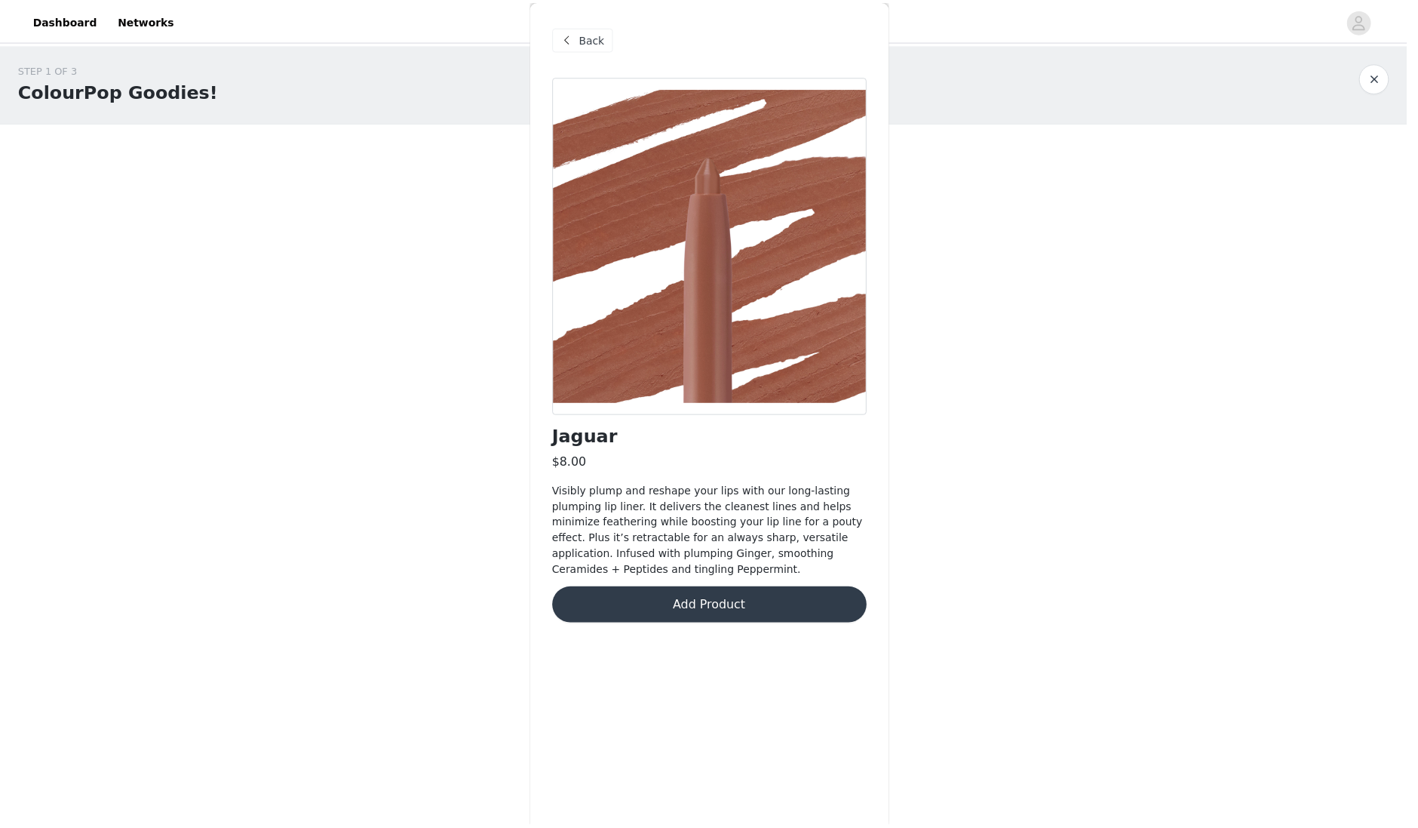
scroll to position [0, 0]
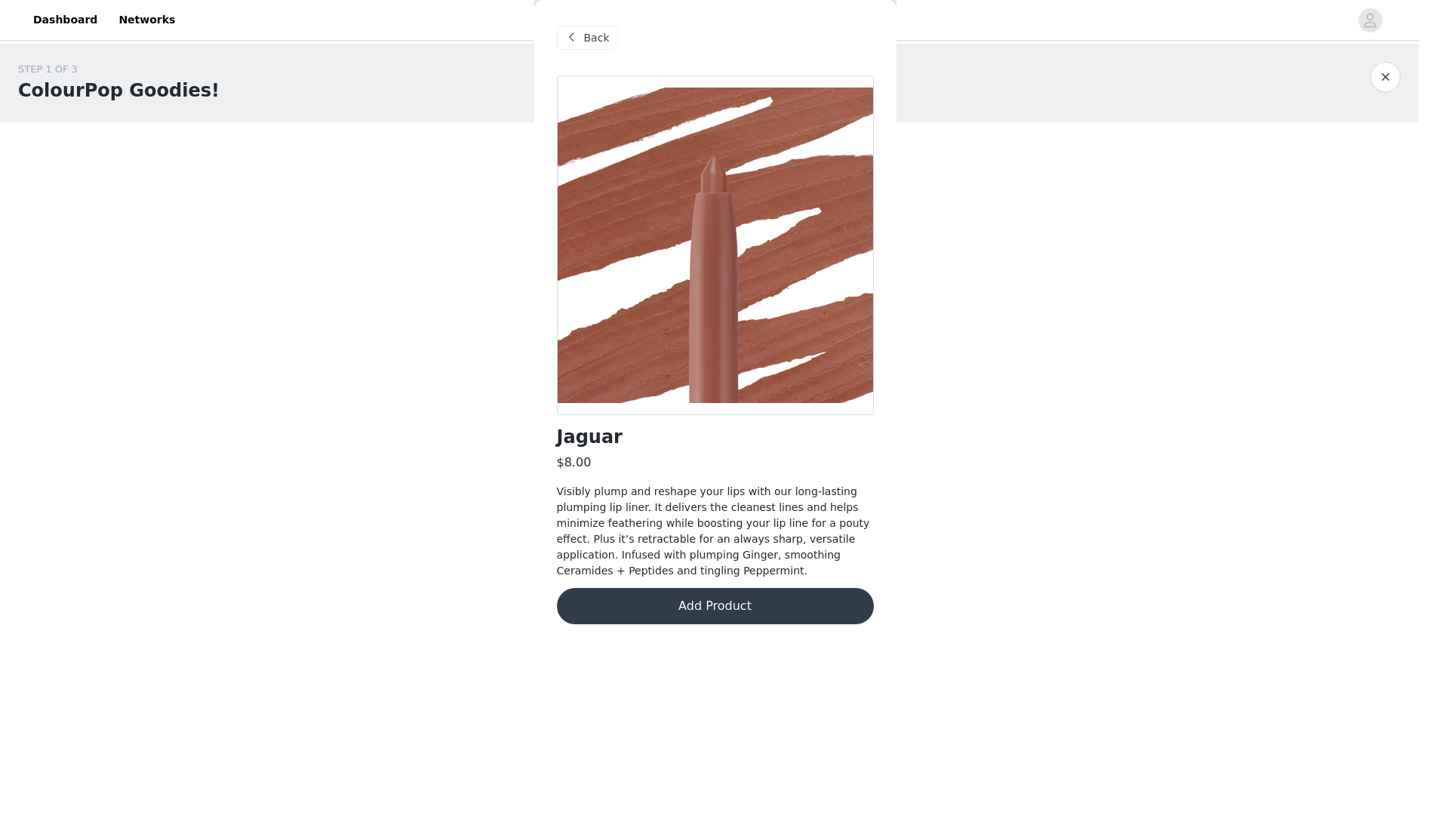
click at [659, 597] on button "Add Product" at bounding box center [715, 606] width 317 height 36
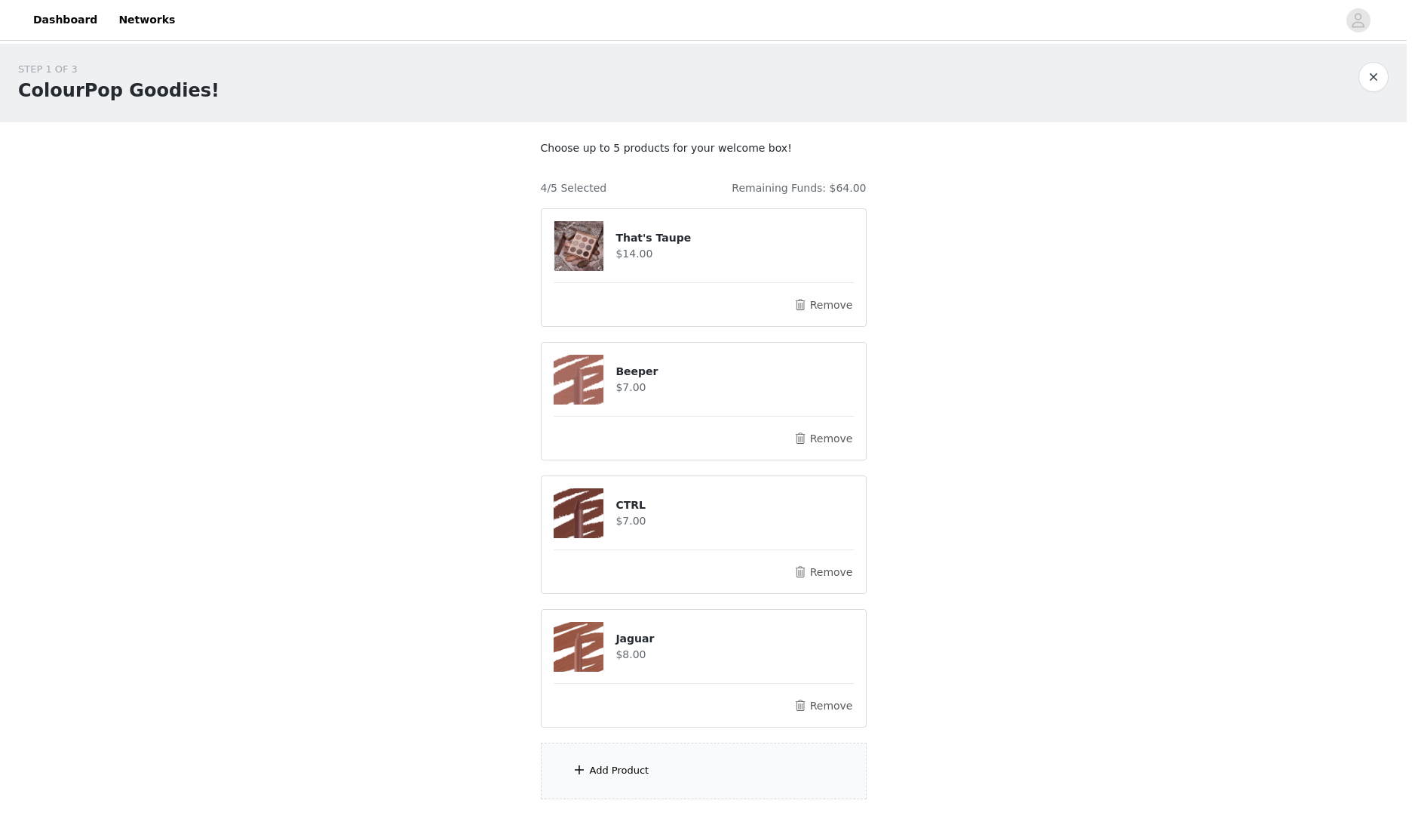
click at [665, 772] on div "Add Product" at bounding box center [704, 770] width 326 height 57
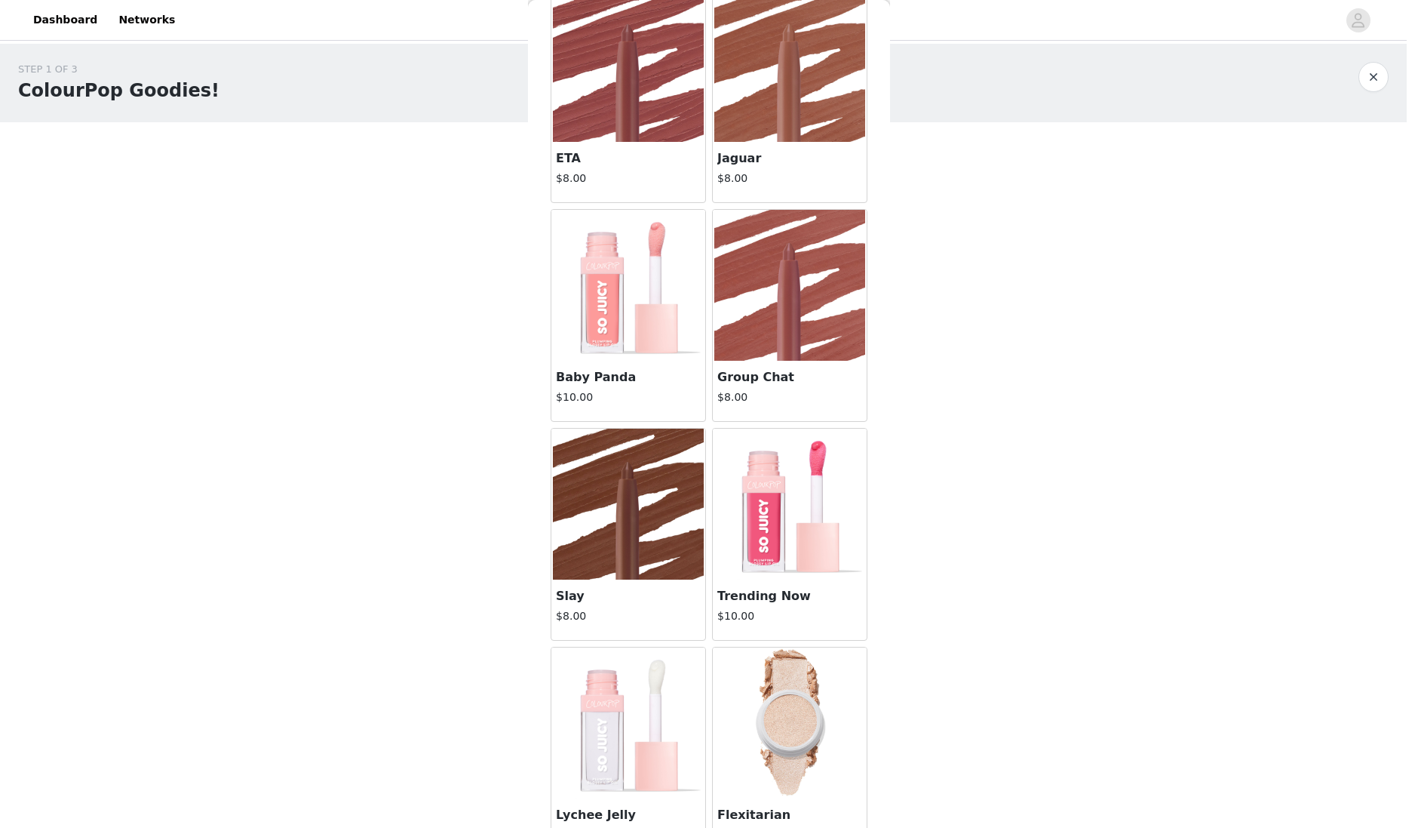
scroll to position [20213, 0]
click at [643, 509] on img at bounding box center [628, 503] width 151 height 151
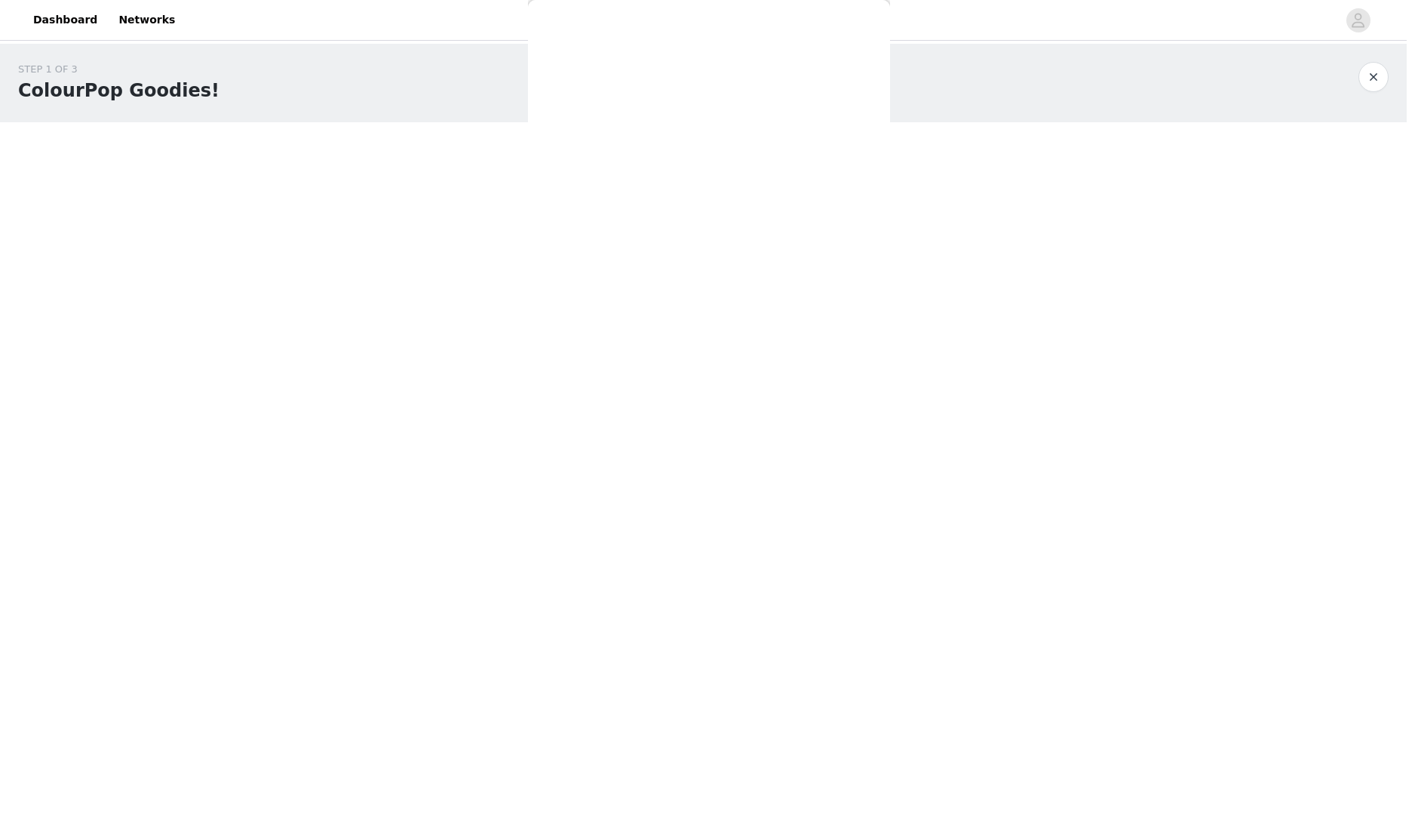
scroll to position [0, 0]
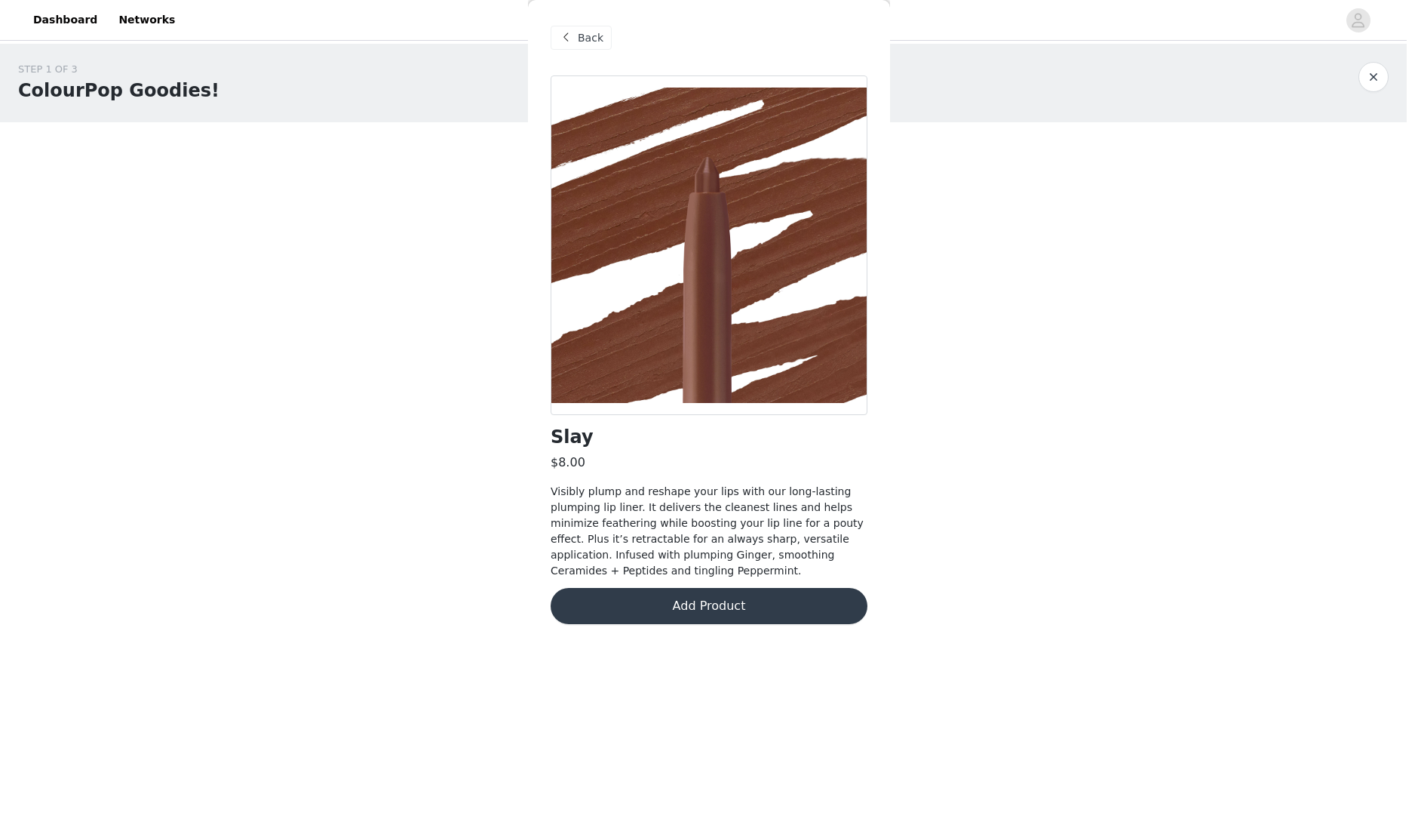
click at [716, 604] on button "Add Product" at bounding box center [709, 606] width 317 height 36
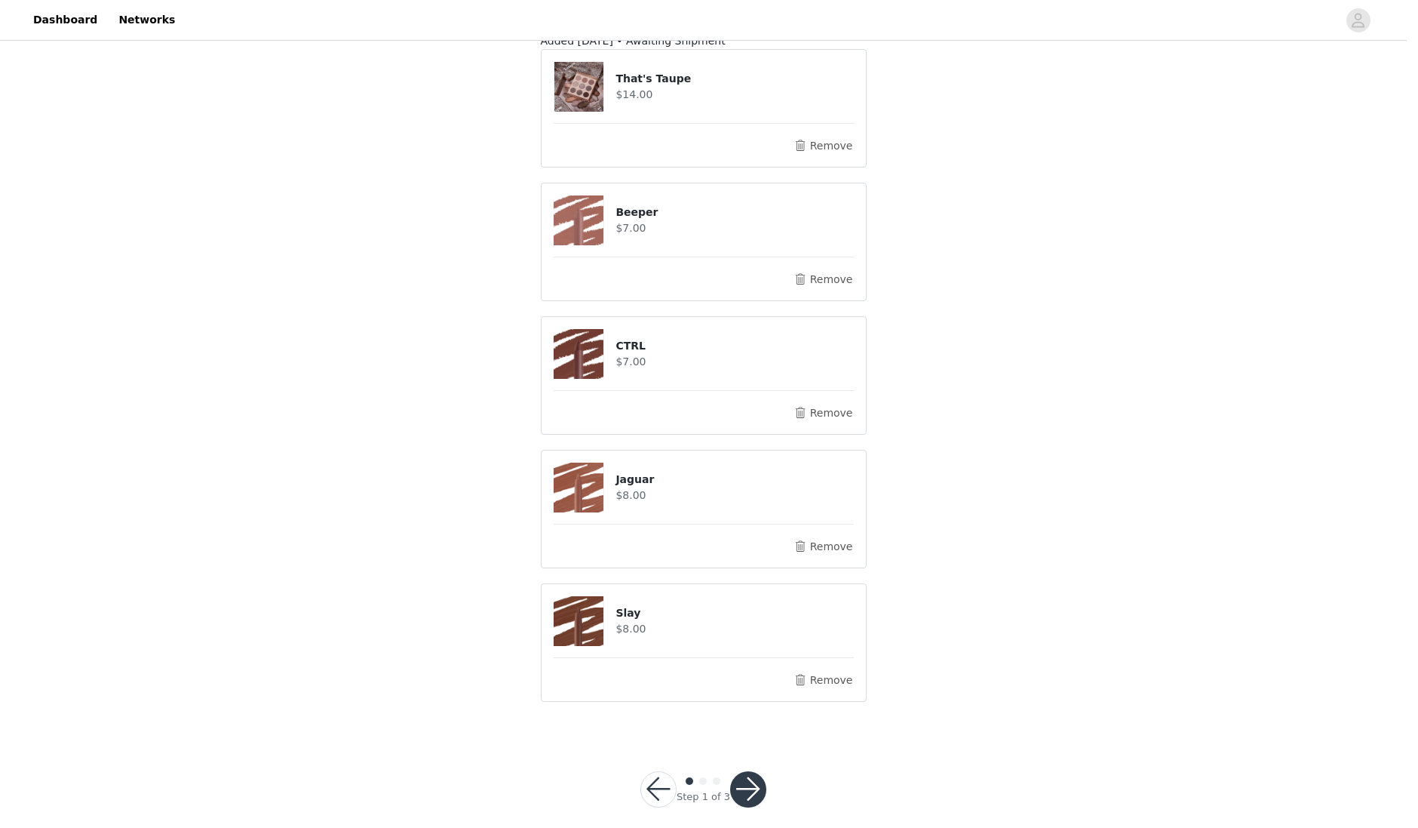
scroll to position [149, 0]
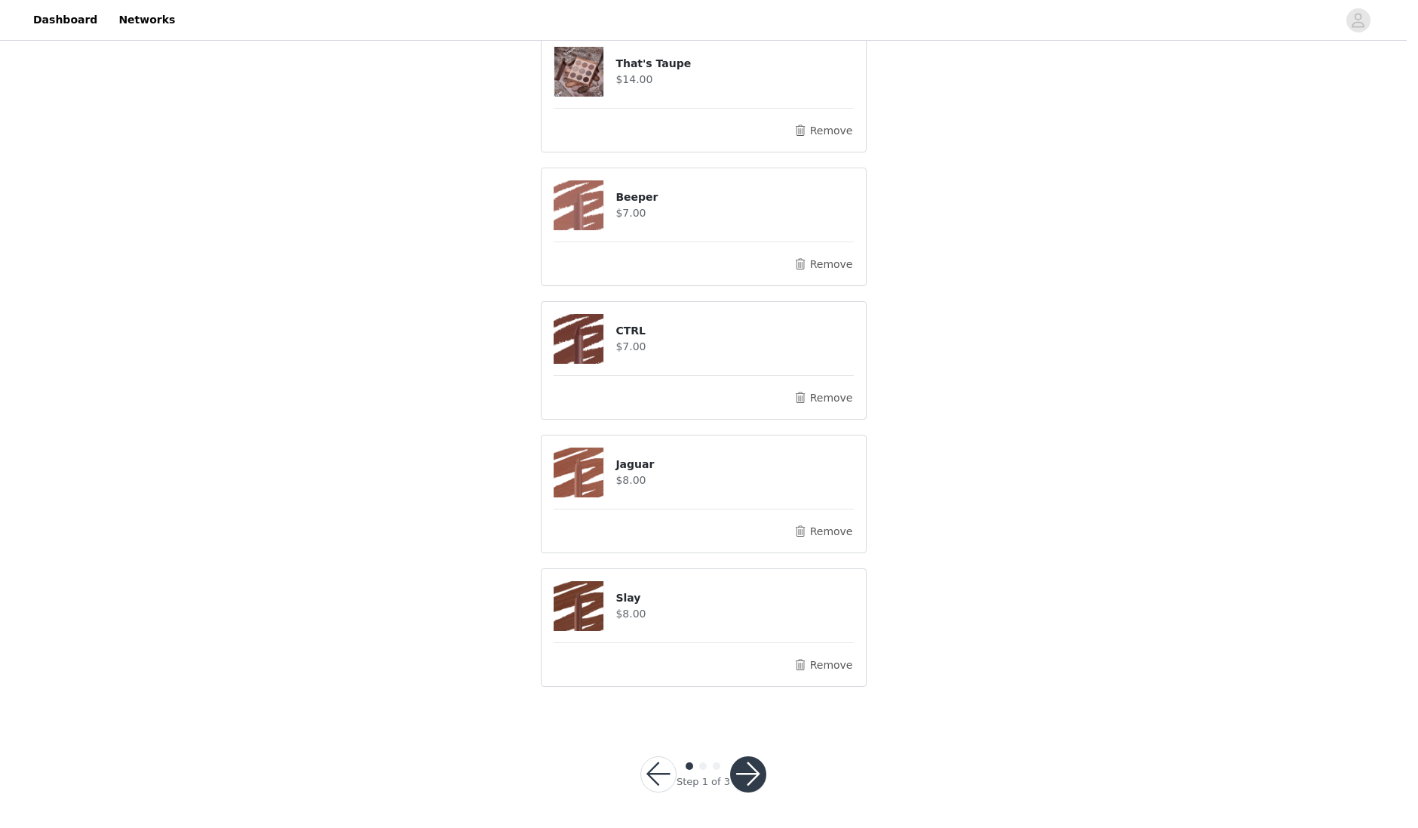
click at [748, 774] on button "button" at bounding box center [748, 774] width 36 height 36
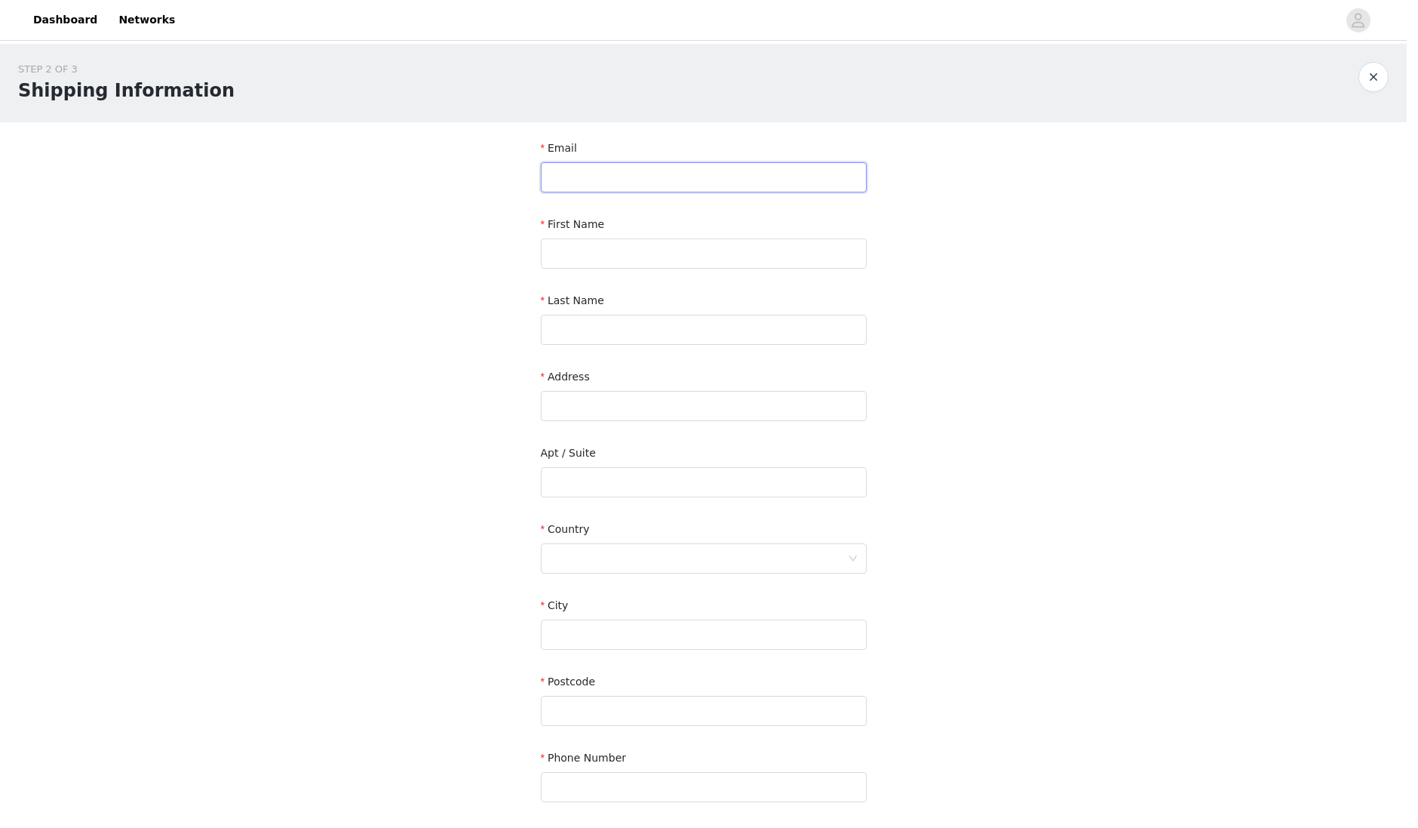
click at [633, 181] on input "text" at bounding box center [704, 177] width 326 height 30
type input "[EMAIL_ADDRESS][DOMAIN_NAME]"
type input "Gerel"
type input "[PERSON_NAME]"
type input "[STREET_ADDRESS]"
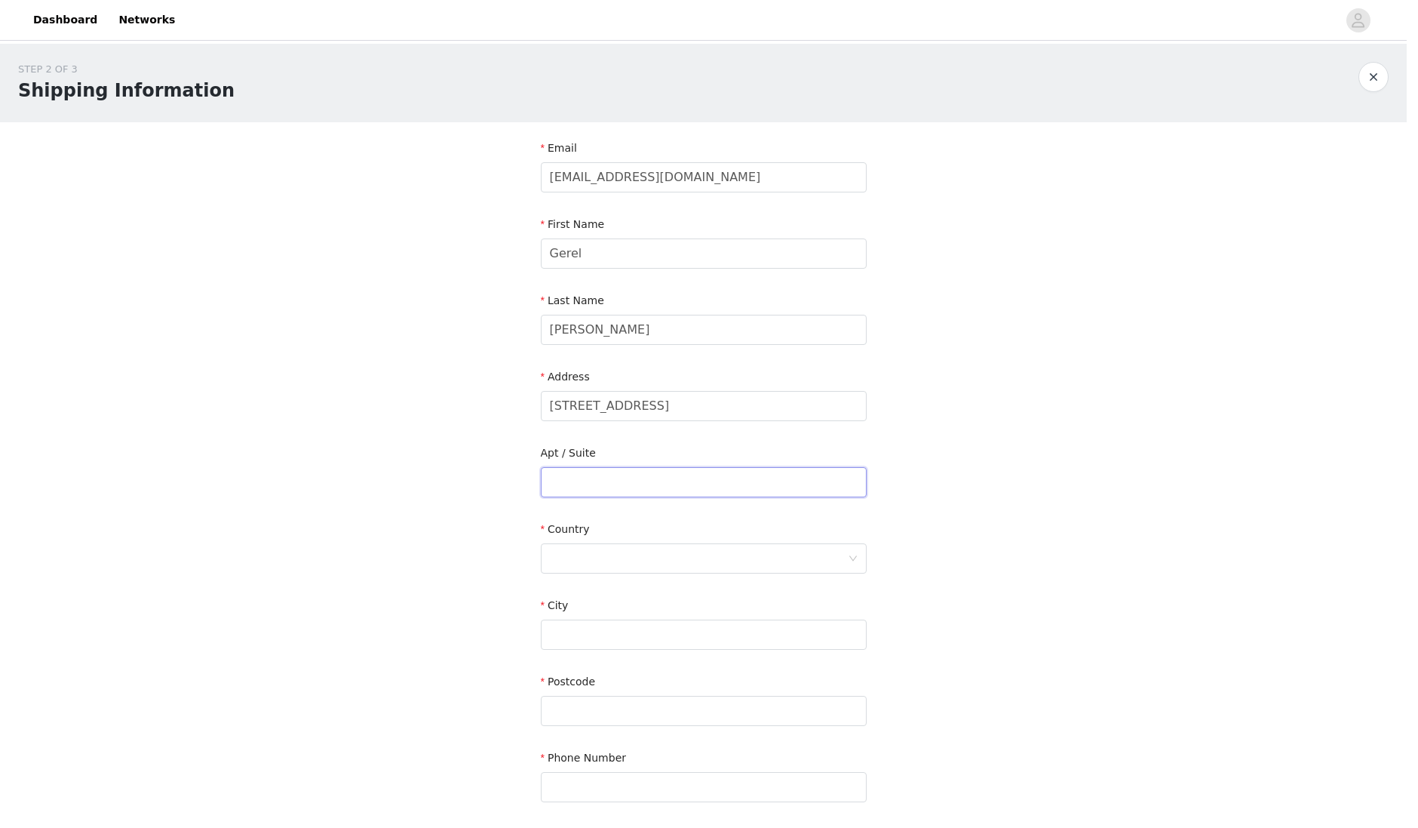
type input "N/A"
type input "Pembroke Pines"
type input "33026"
type input "9549808290"
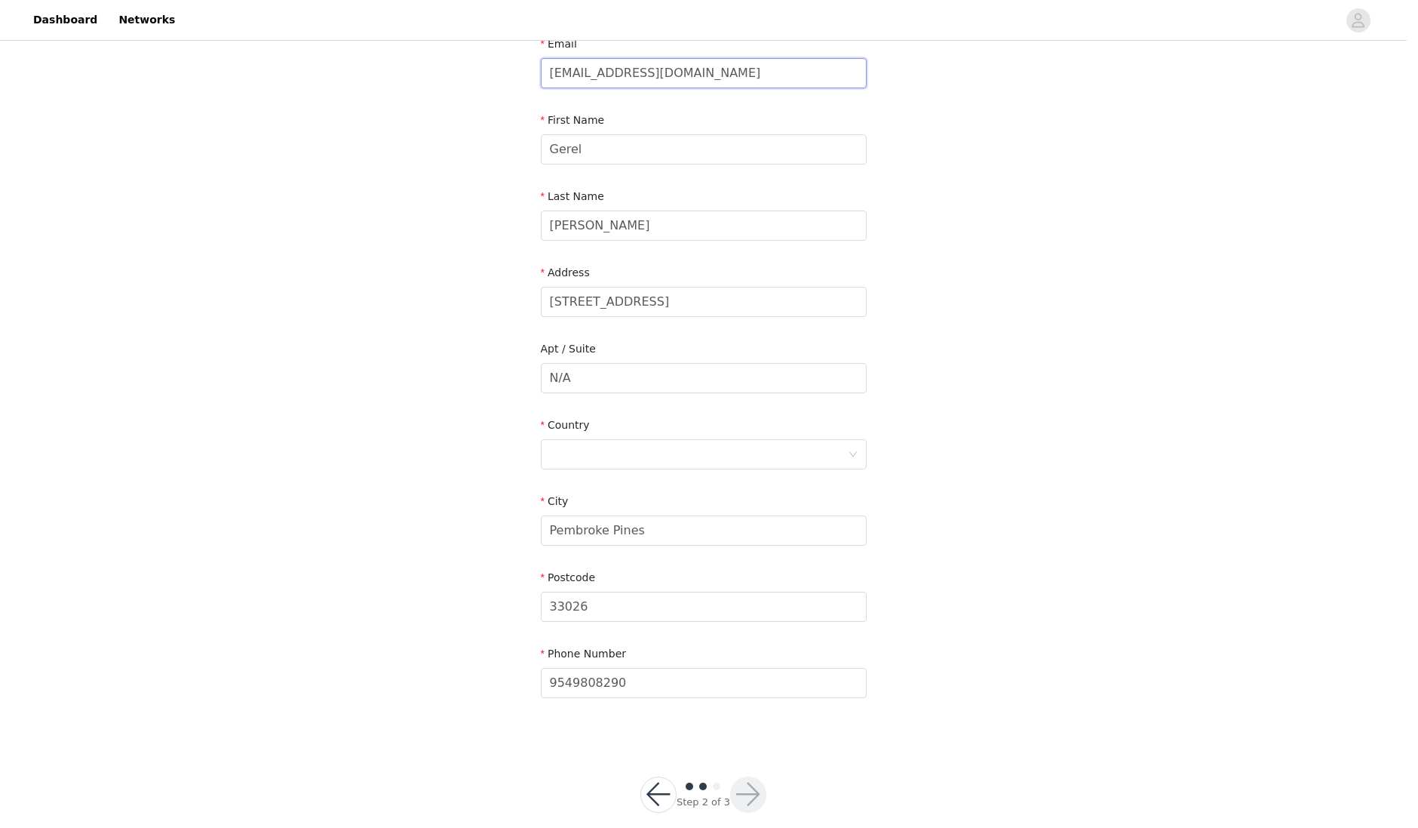
scroll to position [124, 0]
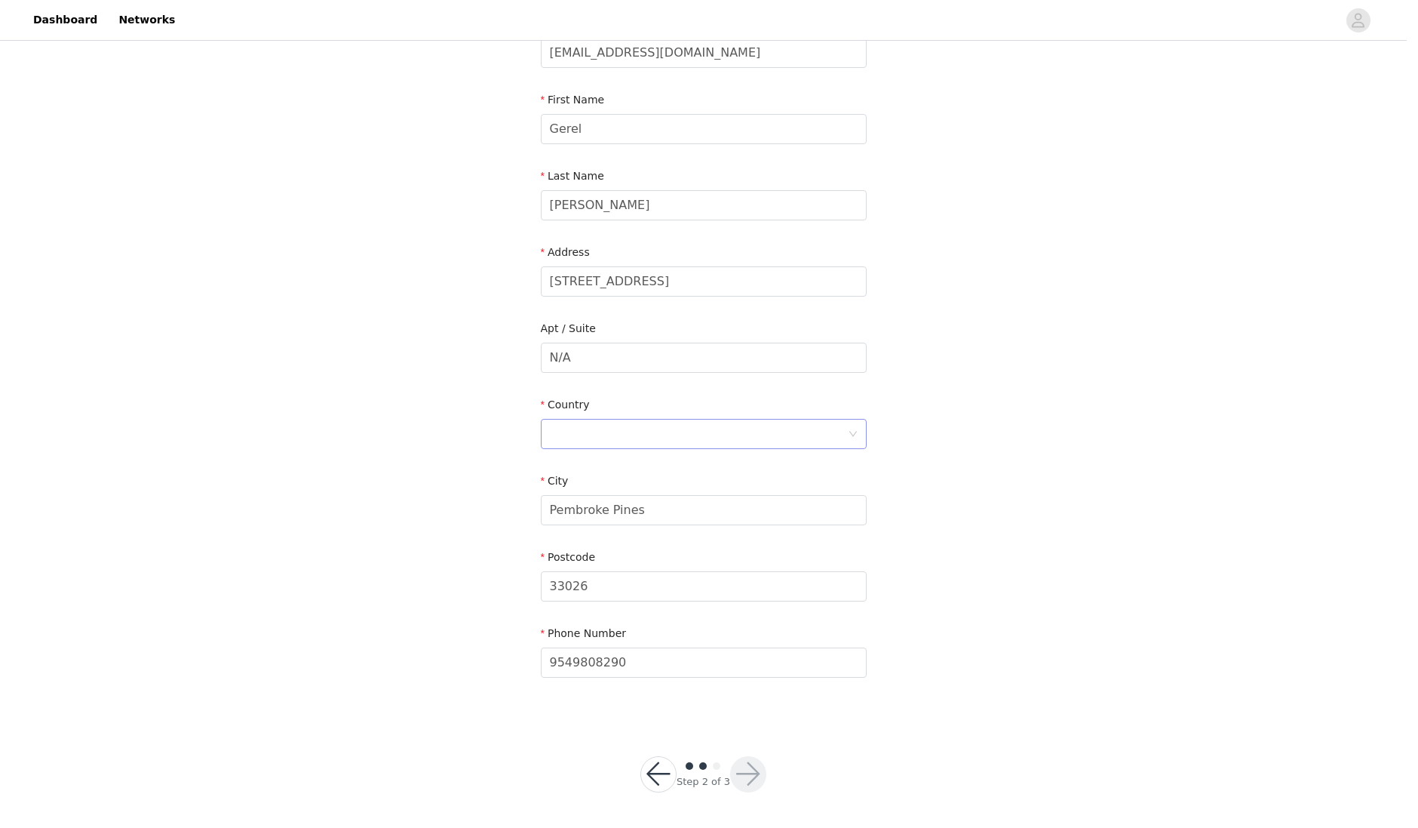
click at [588, 435] on div at bounding box center [699, 433] width 298 height 29
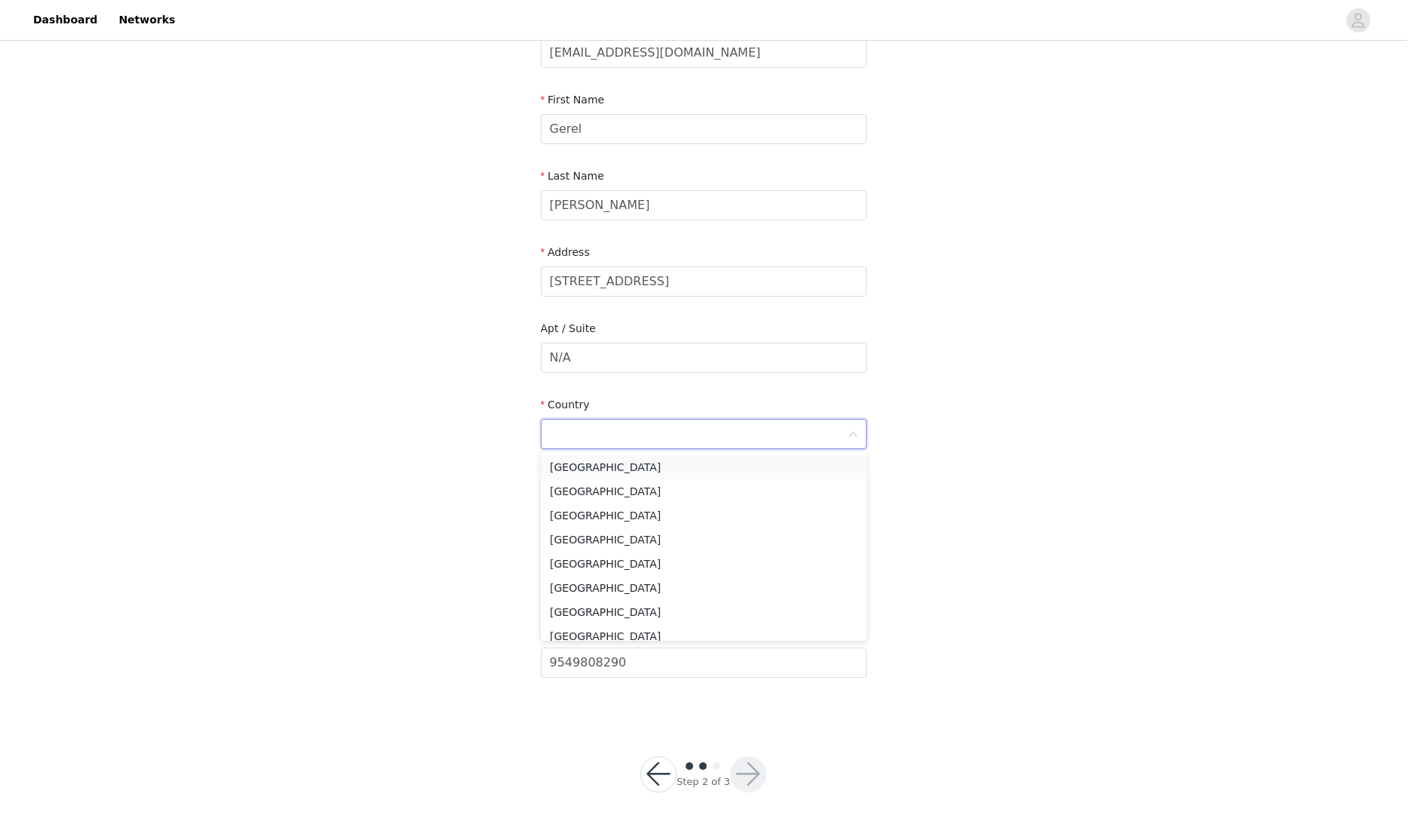
click at [605, 467] on li "[GEOGRAPHIC_DATA]" at bounding box center [704, 467] width 326 height 24
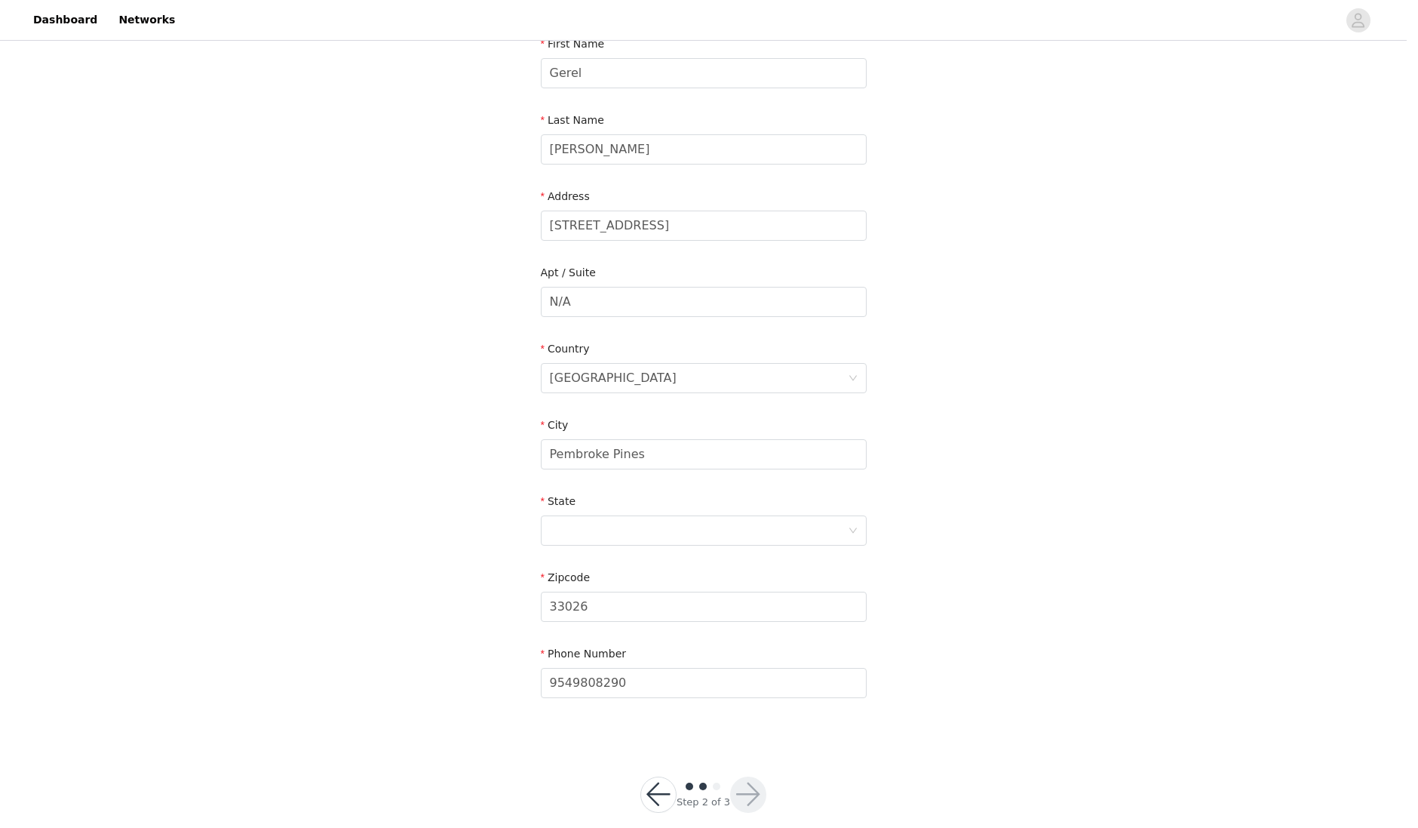
scroll to position [201, 0]
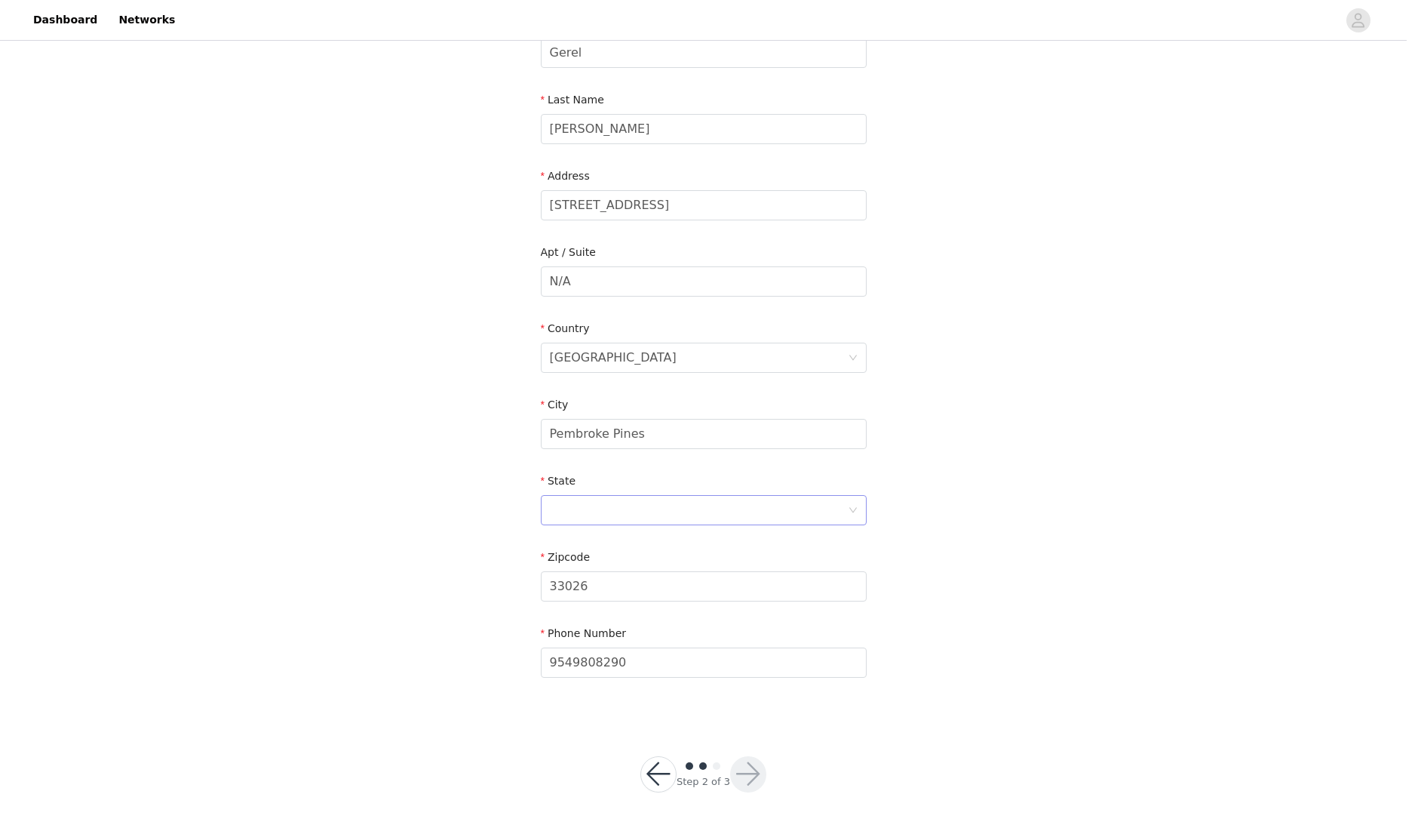
click at [851, 507] on icon "icon: down" at bounding box center [853, 509] width 9 height 9
type input "f"
click at [577, 687] on li "[US_STATE]" at bounding box center [704, 688] width 326 height 24
click at [744, 772] on button "button" at bounding box center [748, 774] width 36 height 36
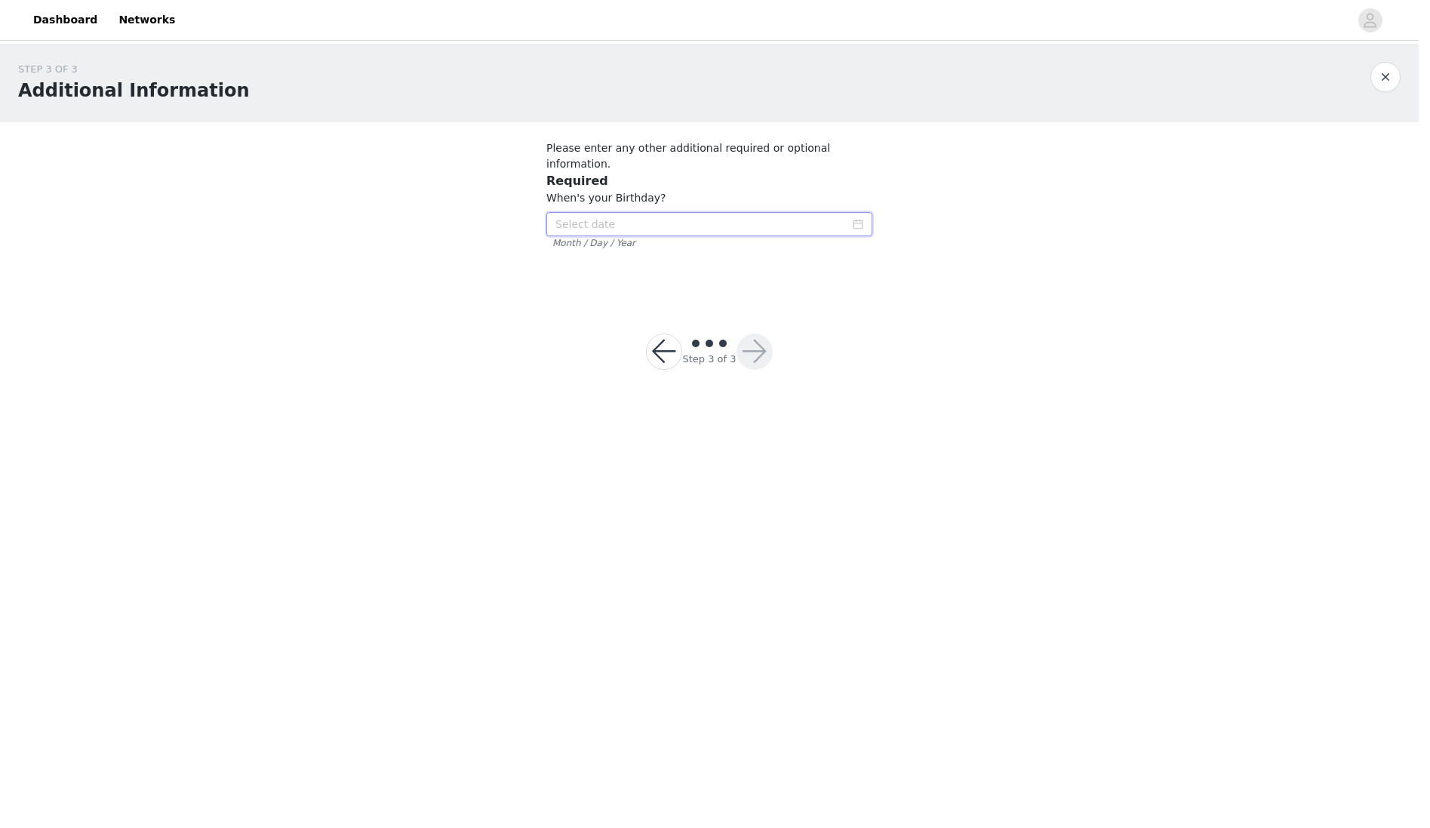
click at [650, 212] on input at bounding box center [709, 224] width 326 height 24
click at [660, 232] on link "2025" at bounding box center [663, 235] width 30 height 30
click at [557, 235] on link at bounding box center [562, 234] width 20 height 29
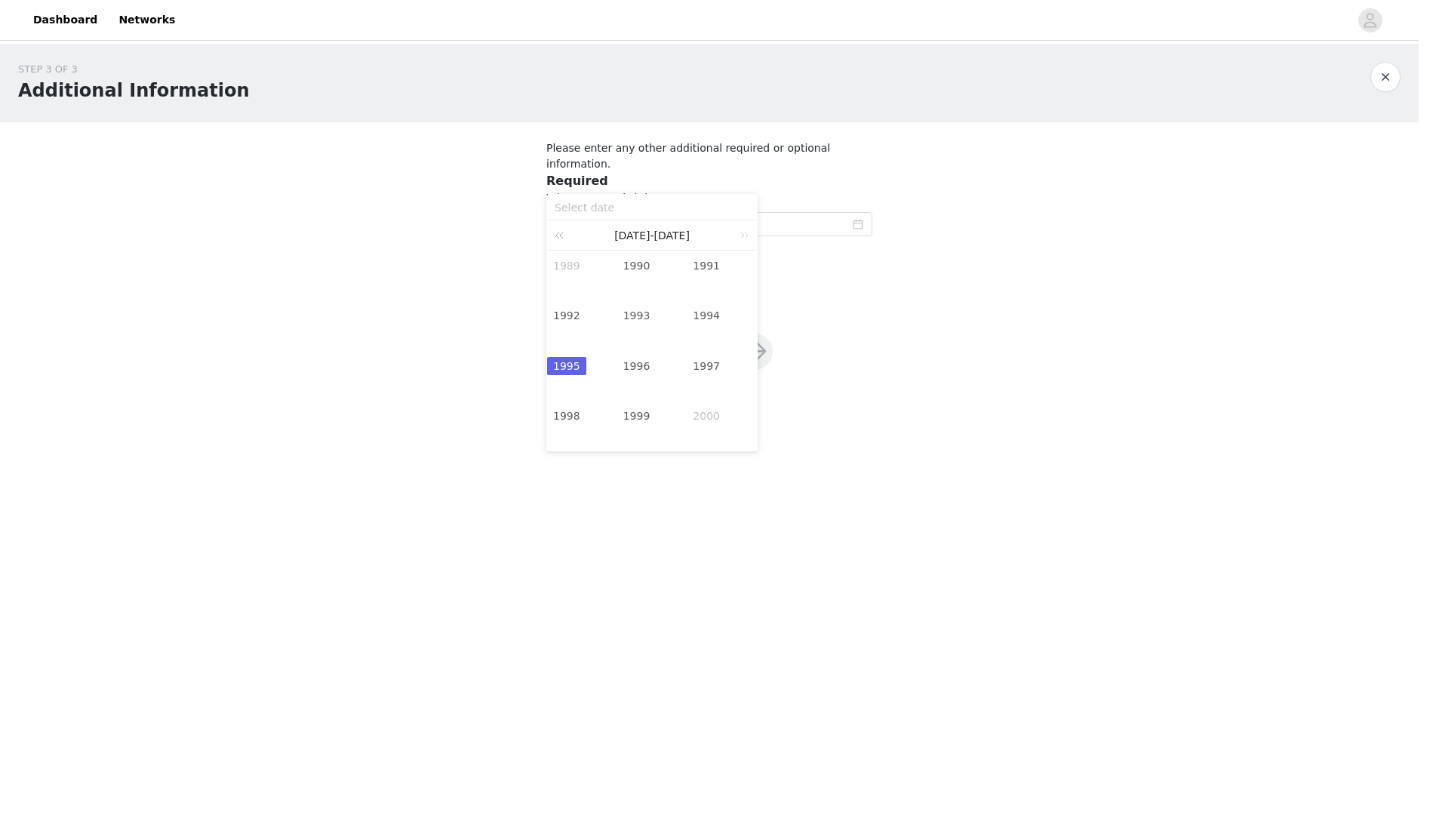
click at [557, 235] on link at bounding box center [562, 234] width 20 height 29
click at [640, 263] on link "1980" at bounding box center [636, 265] width 39 height 18
click at [577, 233] on link at bounding box center [576, 235] width 14 height 30
click at [570, 358] on div "17" at bounding box center [569, 358] width 18 height 18
type input "[DATE]"
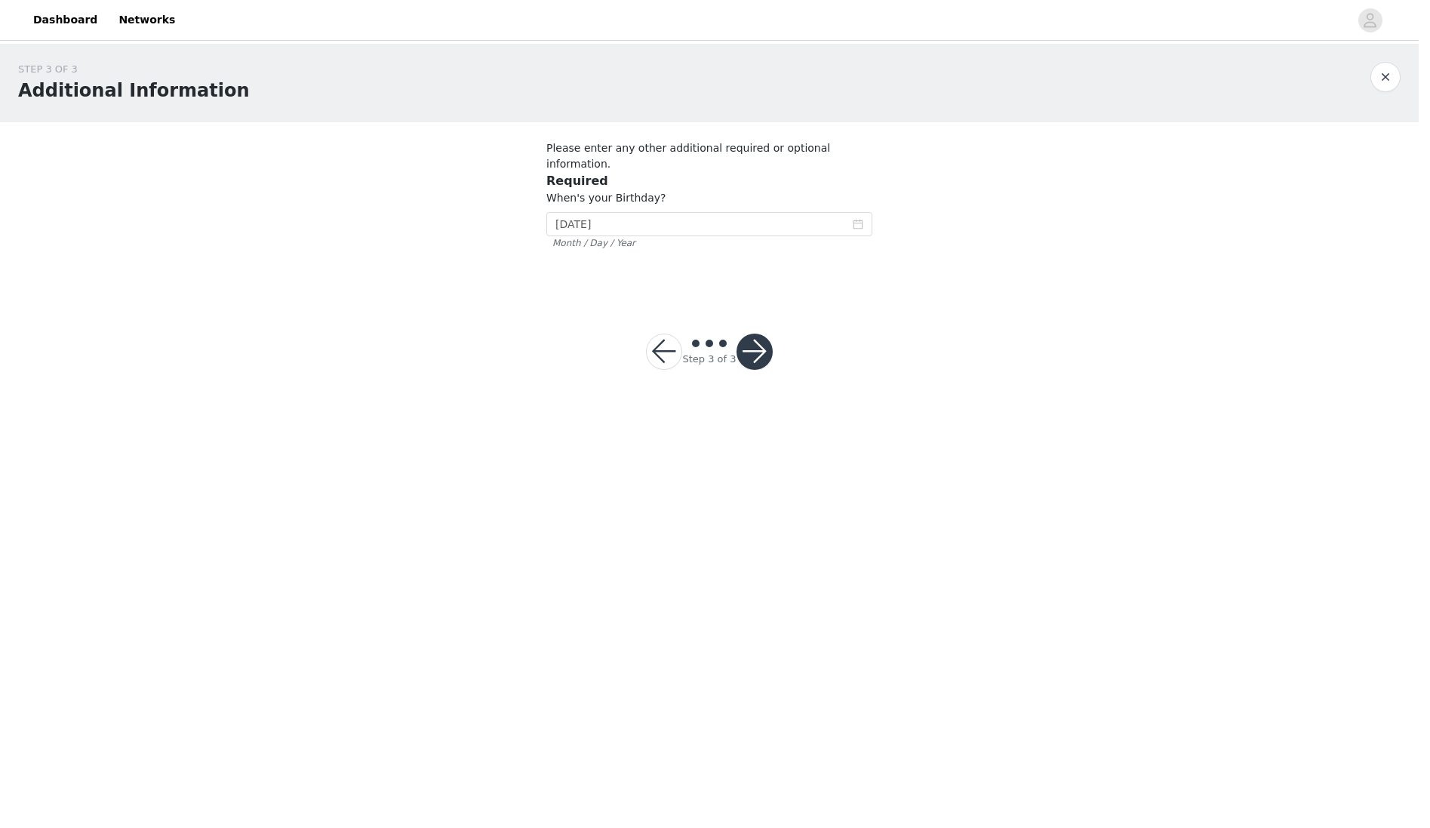
click at [759, 335] on button "button" at bounding box center [754, 351] width 36 height 36
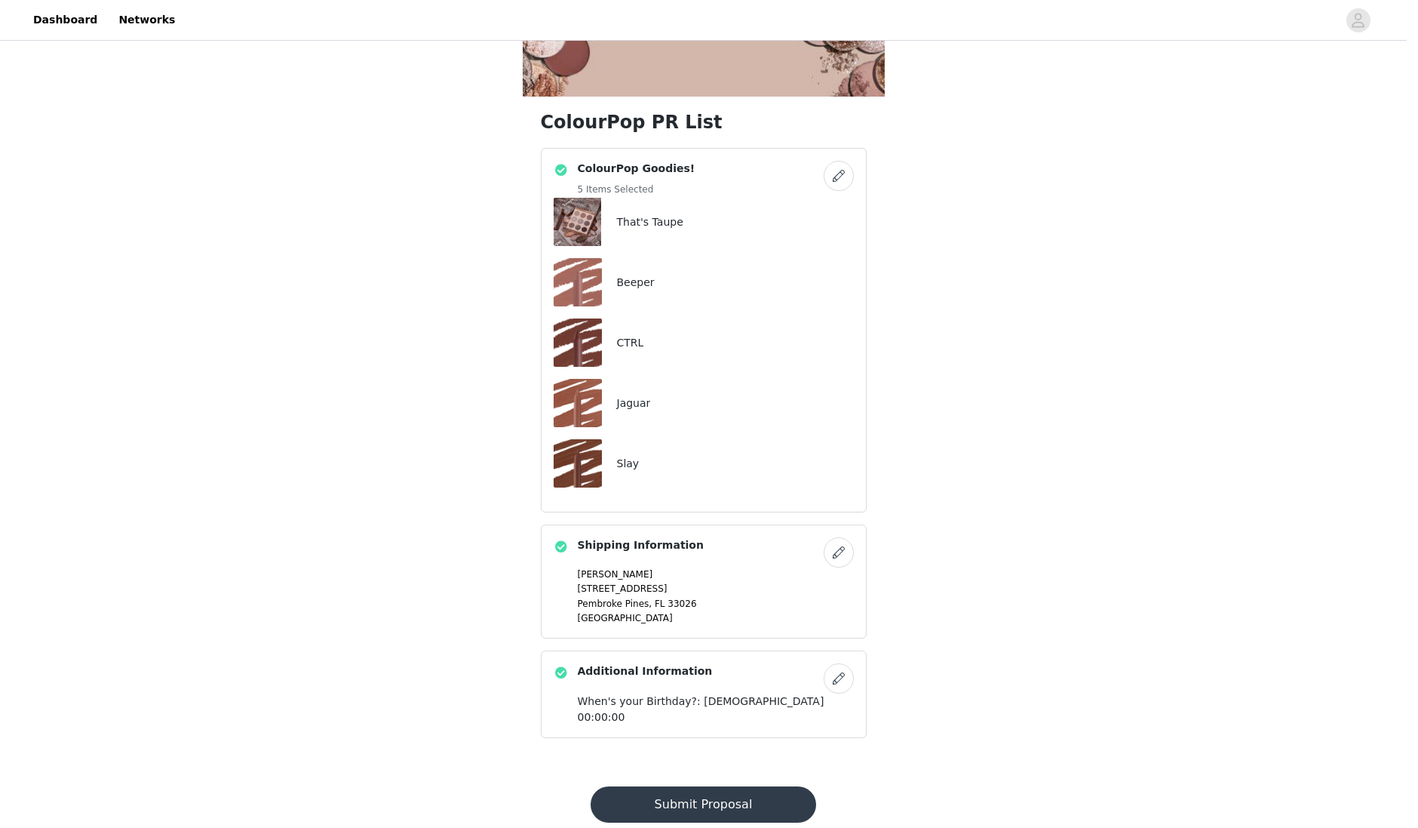
scroll to position [241, 0]
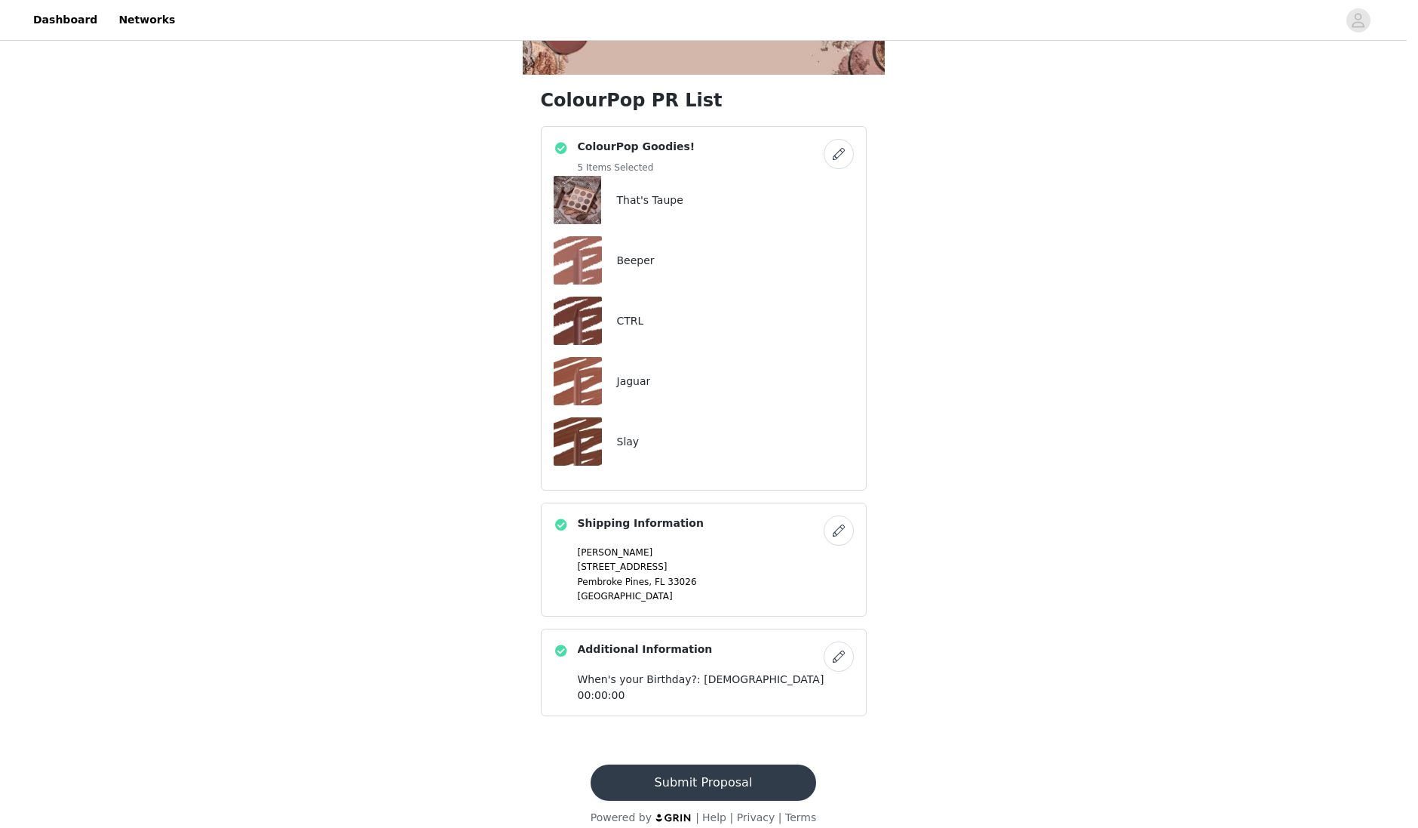
click at [736, 770] on button "Submit Proposal" at bounding box center [704, 782] width 226 height 36
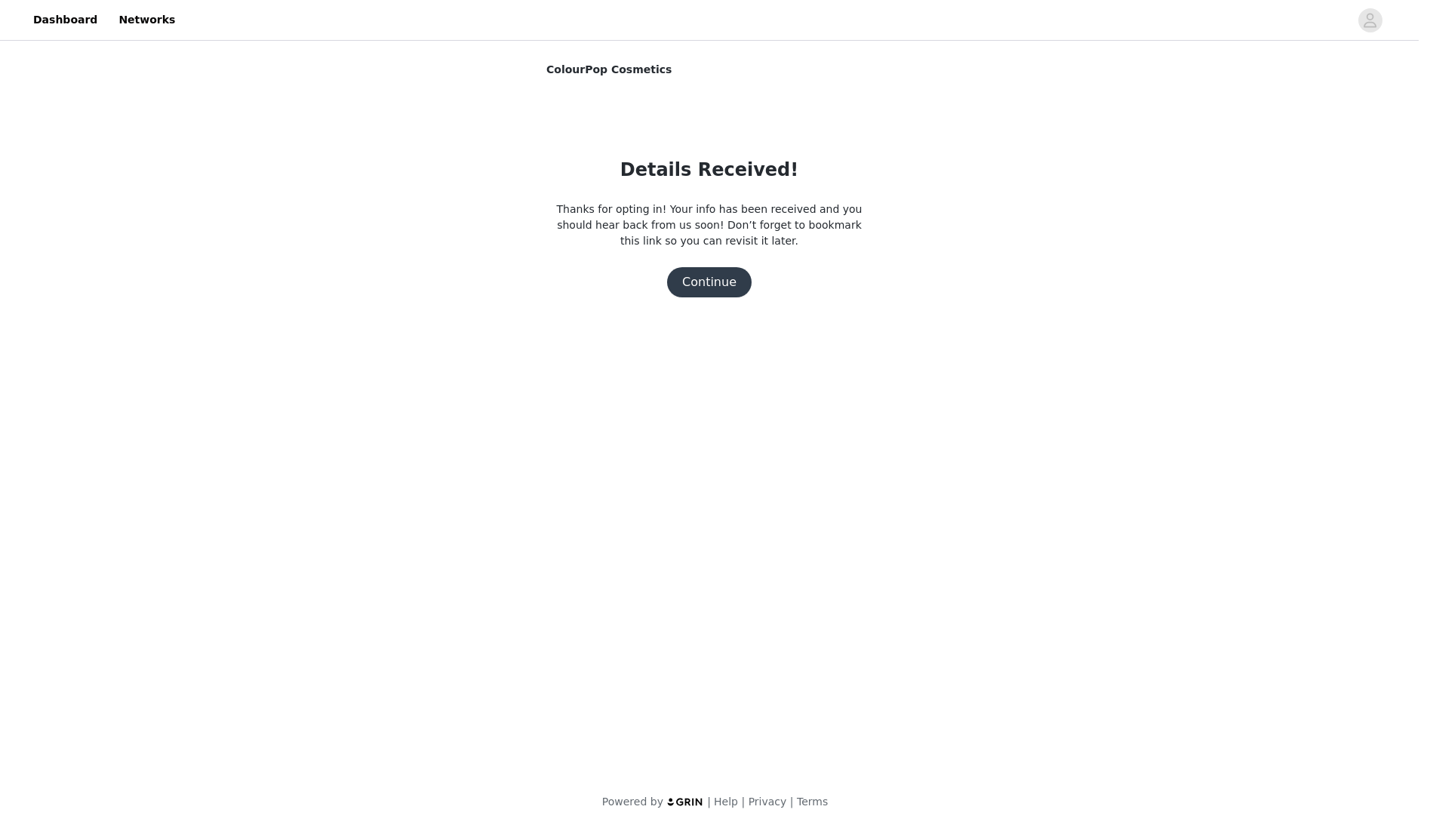
click at [703, 281] on button "Continue" at bounding box center [709, 282] width 84 height 30
